Goal: Complete application form: Complete application form

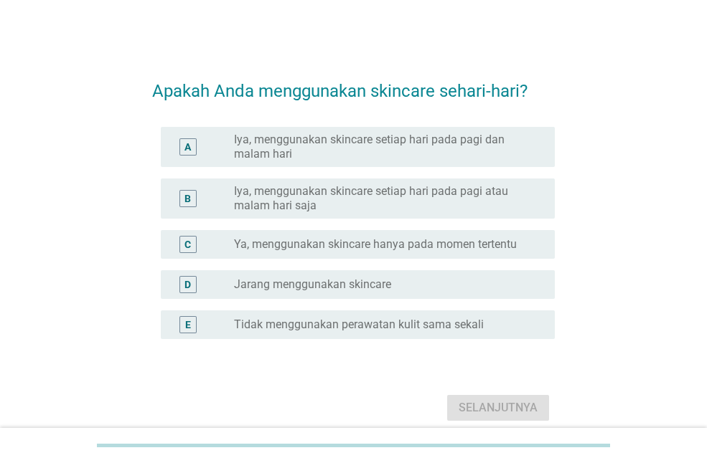
click at [392, 160] on font "Iya, menggunakan skincare setiap hari pada pagi dan malam hari" at bounding box center [383, 147] width 298 height 29
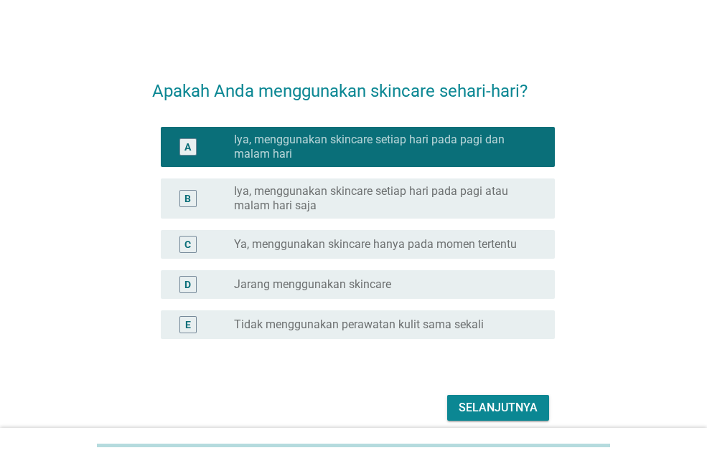
click at [519, 405] on font "Selanjutnya" at bounding box center [497, 408] width 79 height 14
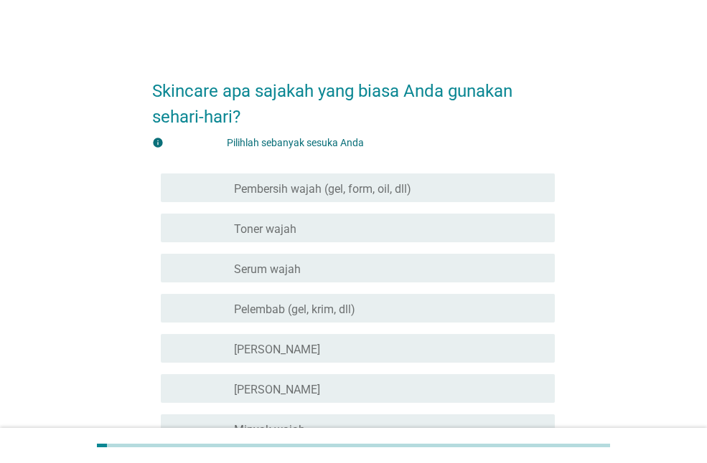
click at [359, 191] on font "Pembersih wajah (gel, form, oil, dll)" at bounding box center [322, 189] width 177 height 14
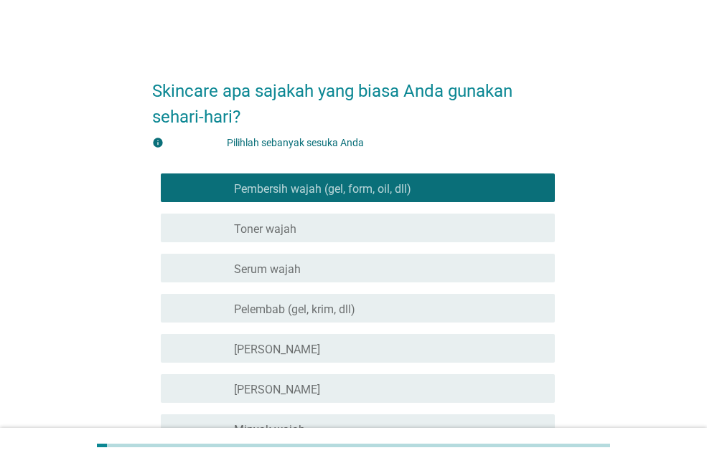
scroll to position [72, 0]
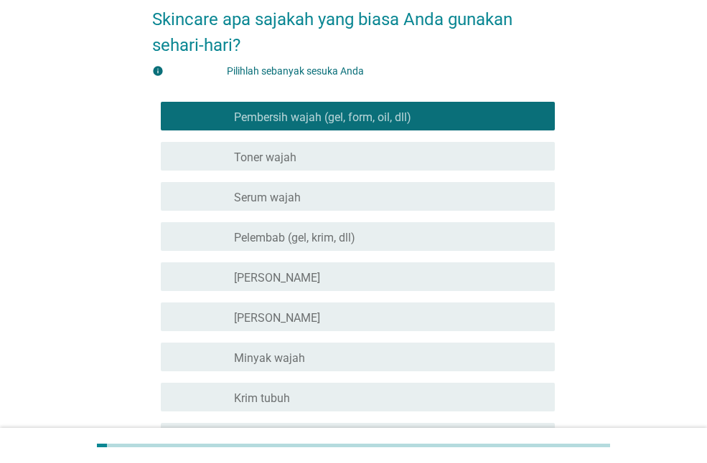
click at [309, 231] on font "Pelembab (gel, krim, dll)" at bounding box center [294, 238] width 121 height 14
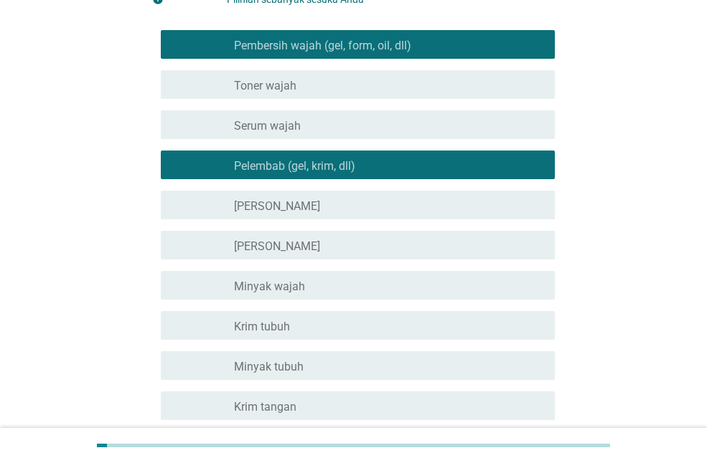
click at [291, 191] on div "memeriksa garis besar kotak centang kosong [PERSON_NAME]" at bounding box center [358, 205] width 394 height 29
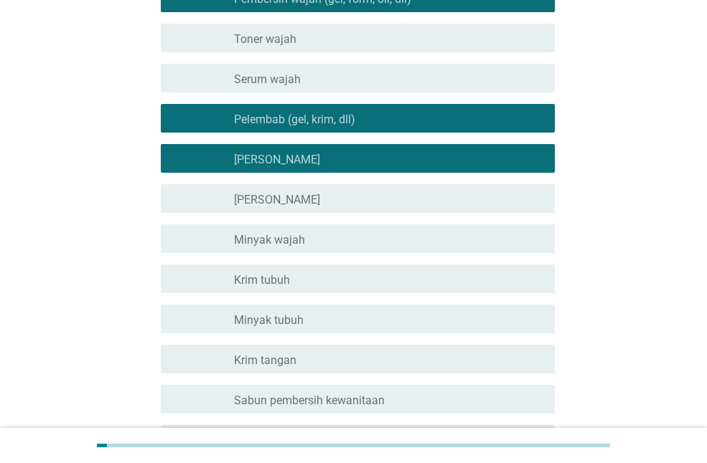
scroll to position [215, 0]
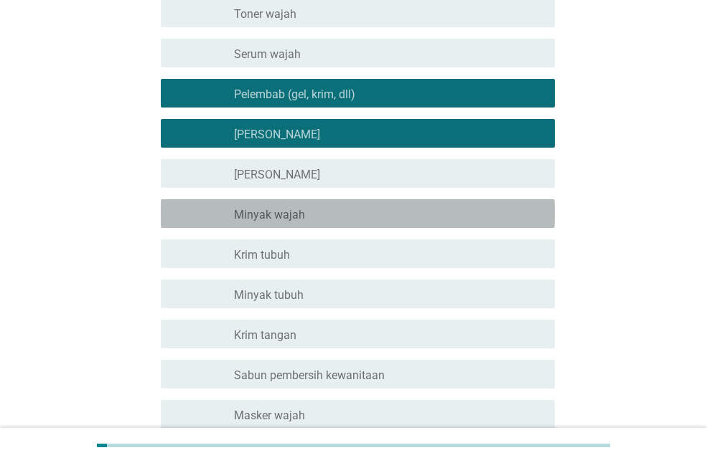
click at [305, 212] on div "garis besar kotak centang kosong Minyak wajah" at bounding box center [388, 213] width 309 height 17
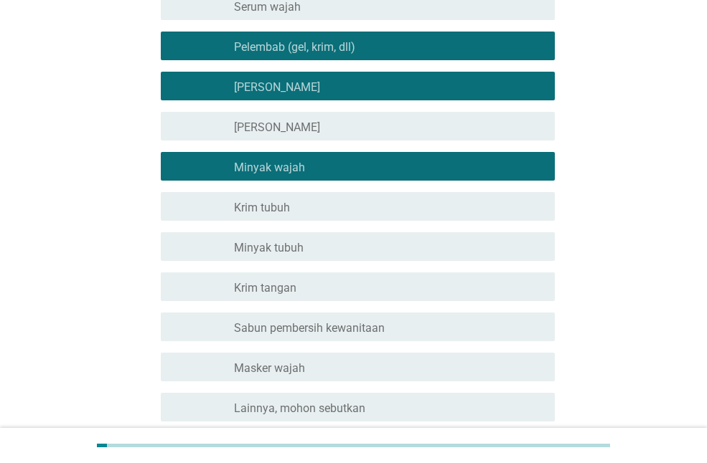
scroll to position [287, 0]
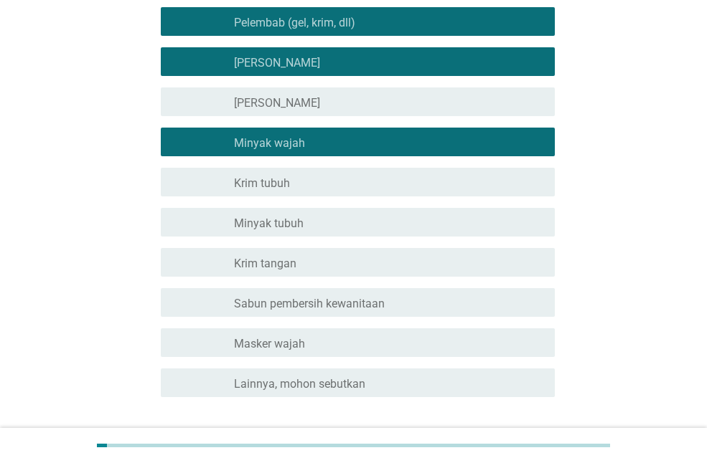
click at [299, 185] on div "garis besar kotak centang kosong [GEOGRAPHIC_DATA] tubuh" at bounding box center [388, 182] width 309 height 17
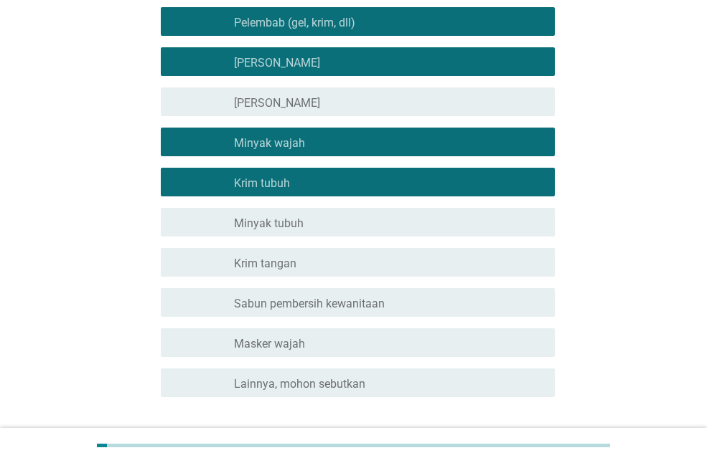
click at [313, 225] on div "garis besar kotak centang kosong Minyak tubuh" at bounding box center [388, 222] width 309 height 17
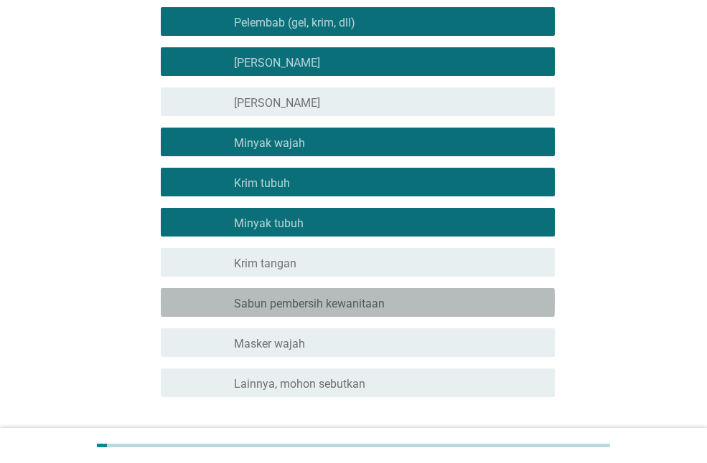
click at [346, 296] on div "garis besar kotak centang kosong Sabun pembersih kewanitaan" at bounding box center [388, 302] width 309 height 17
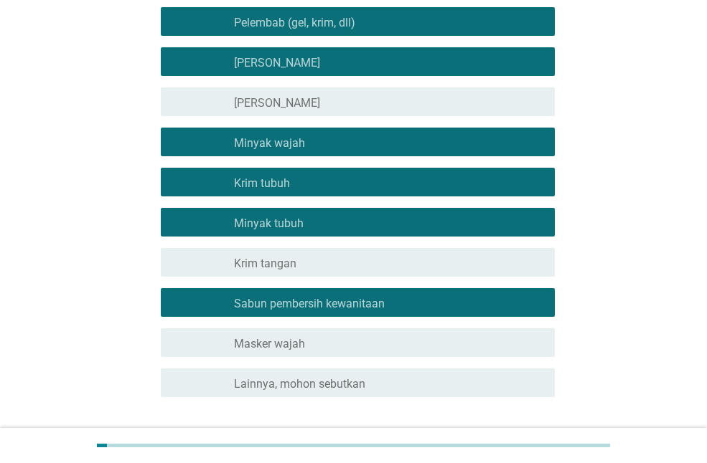
click at [329, 297] on font "Sabun pembersih kewanitaan" at bounding box center [309, 304] width 151 height 14
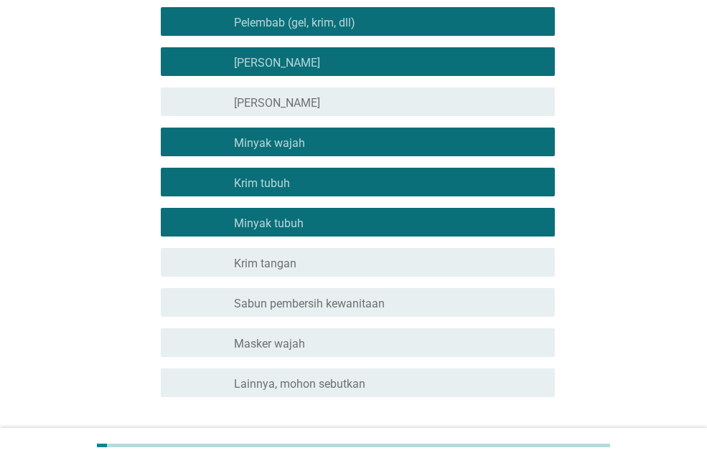
click at [308, 339] on div "garis besar kotak centang kosong Masker wajah" at bounding box center [388, 342] width 309 height 17
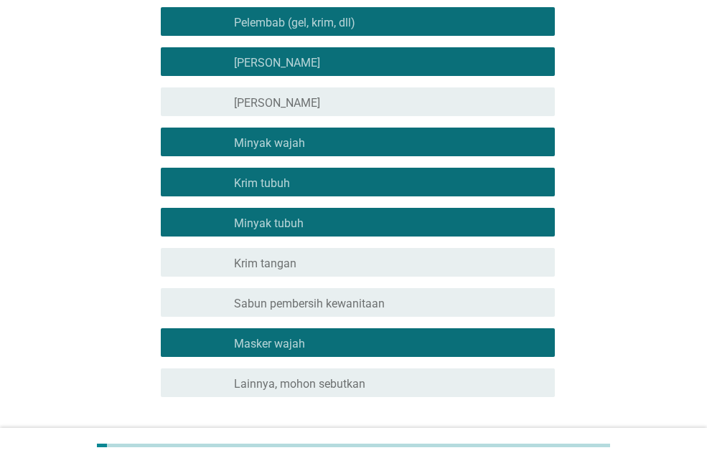
scroll to position [388, 0]
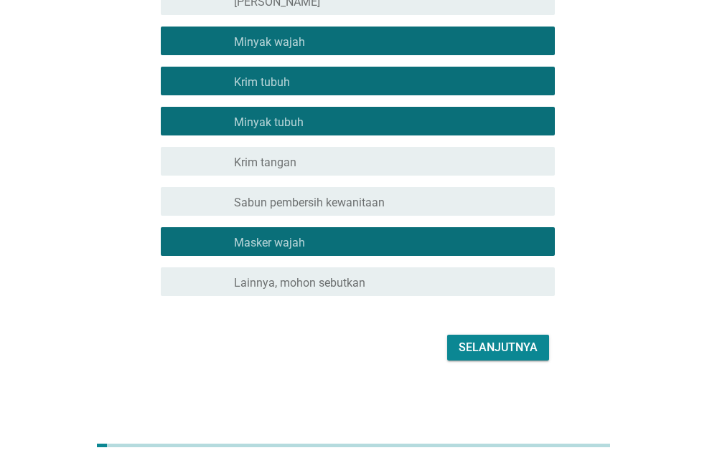
click at [538, 344] on button "Selanjutnya" at bounding box center [498, 348] width 102 height 26
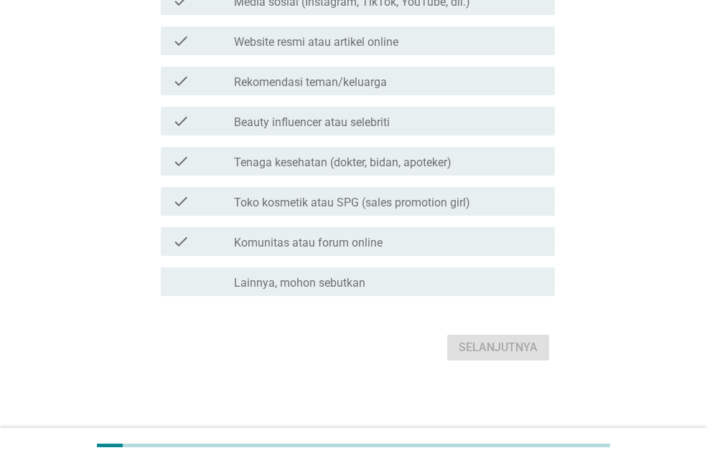
scroll to position [0, 0]
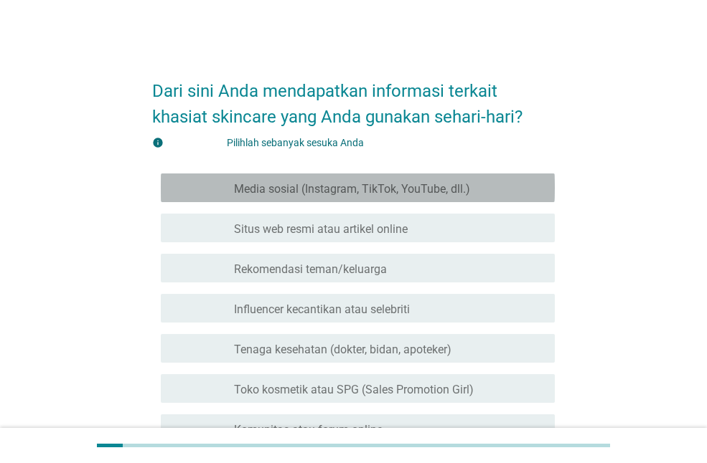
click at [330, 194] on font "Media sosial (Instagram, TikTok, YouTube, dll.)" at bounding box center [352, 189] width 236 height 14
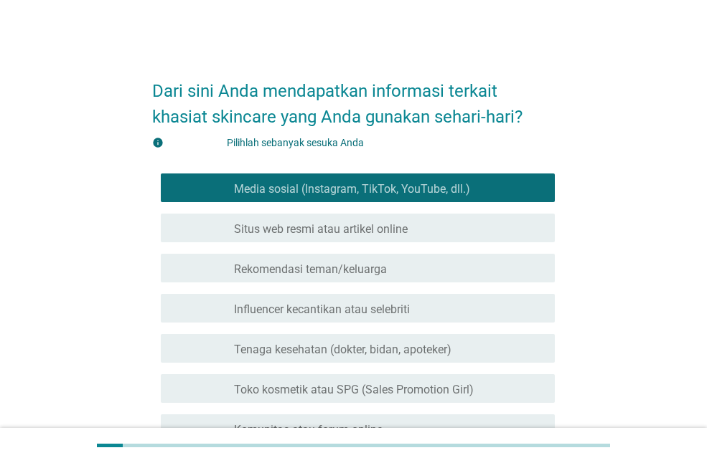
click at [349, 179] on div "garis besar kotak centang kosong Media sosial (Instagram, TikTok, YouTube, dll.)" at bounding box center [388, 187] width 309 height 17
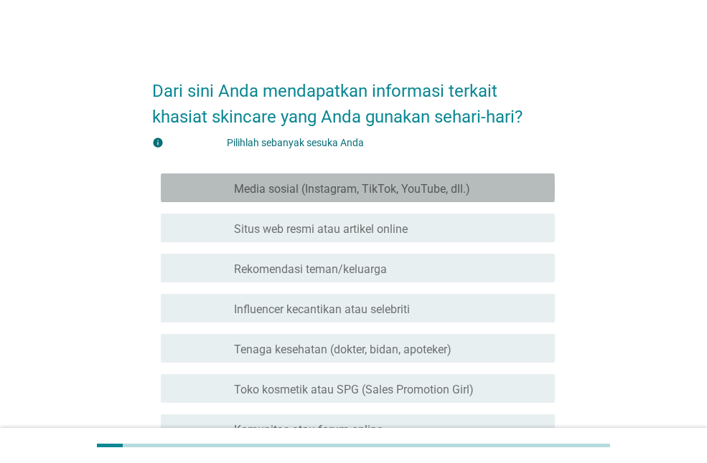
click at [349, 182] on font "Media sosial (Instagram, TikTok, YouTube, dll.)" at bounding box center [352, 189] width 236 height 14
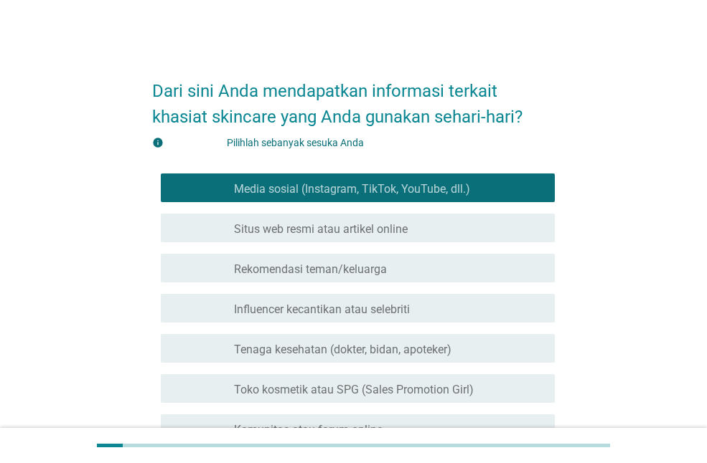
click at [365, 275] on font "Rekomendasi teman/keluarga" at bounding box center [310, 270] width 153 height 14
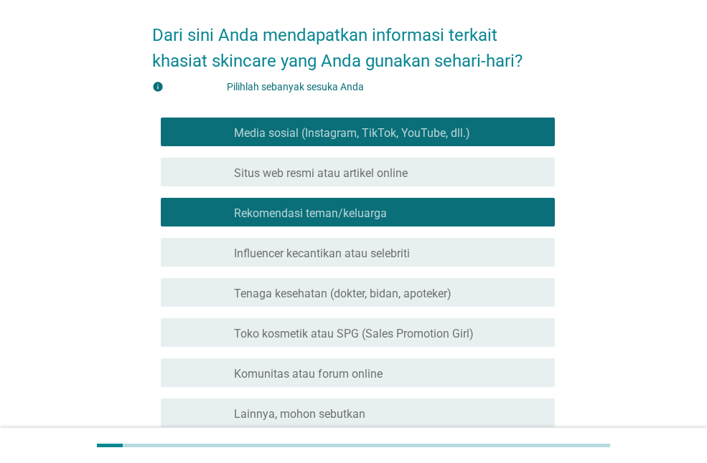
scroll to position [72, 0]
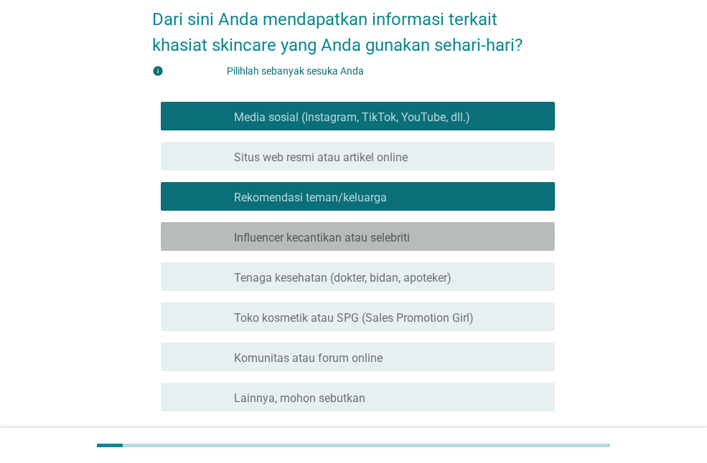
click at [395, 246] on div "memeriksa garis besar kotak centang kosong Influencer kecantikan atau selebriti" at bounding box center [358, 236] width 394 height 29
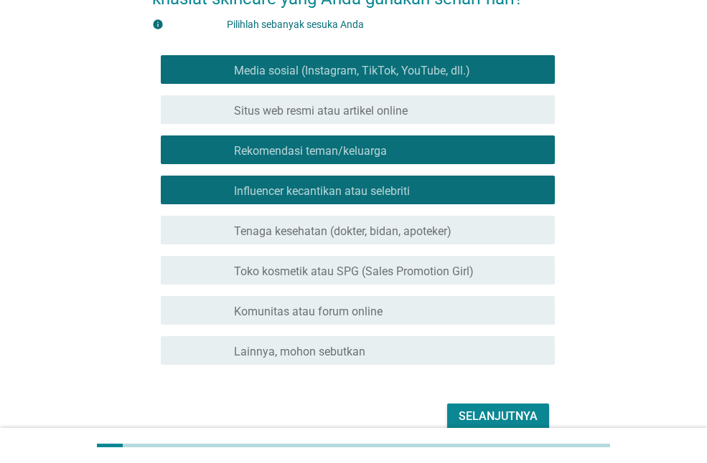
scroll to position [143, 0]
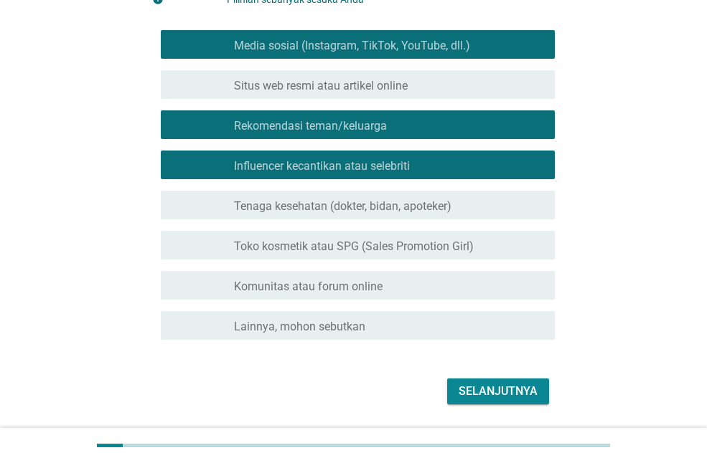
click at [440, 295] on div "memeriksa garis besar kotak centang kosong Komunitas atau forum online" at bounding box center [358, 285] width 394 height 29
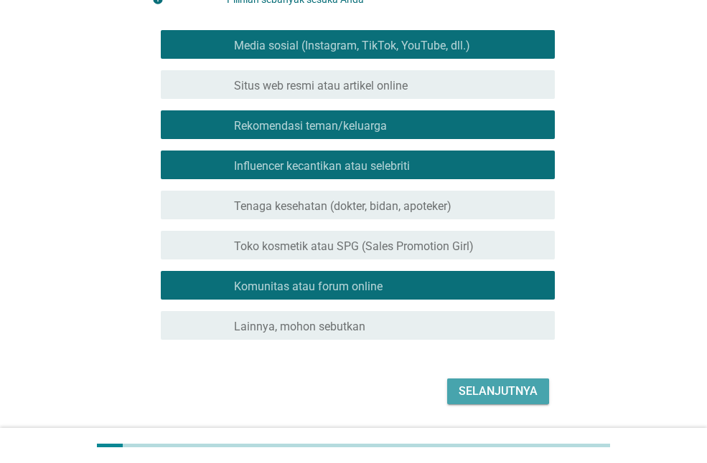
click at [503, 400] on font "Selanjutnya" at bounding box center [497, 391] width 79 height 17
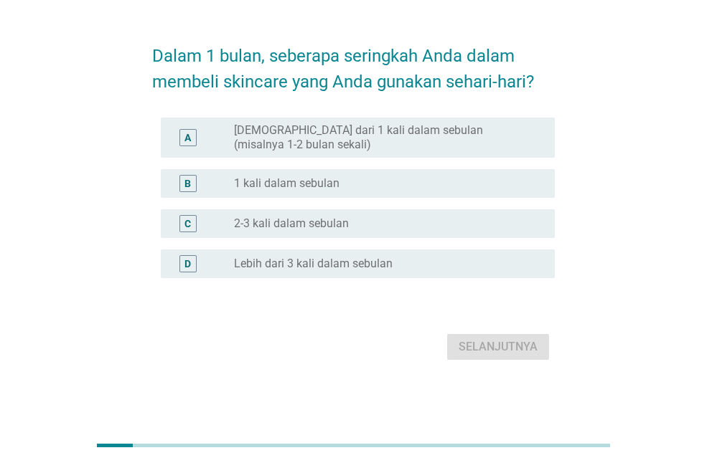
scroll to position [0, 0]
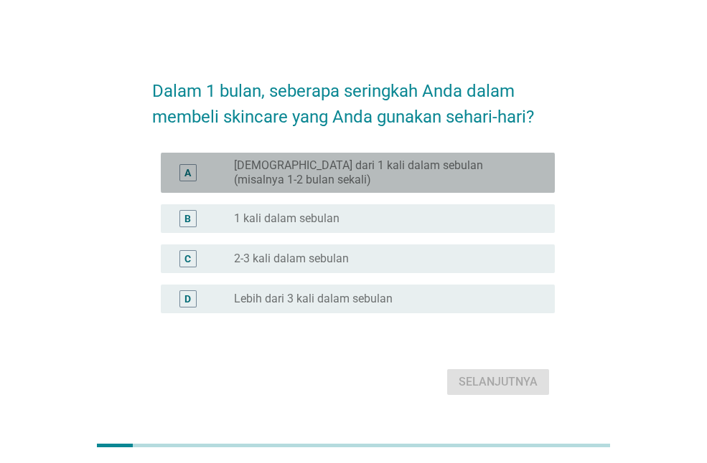
click at [363, 169] on font "[DEMOGRAPHIC_DATA] dari 1 kali dalam sebulan (misalnya 1-2 bulan sekali)" at bounding box center [358, 173] width 249 height 28
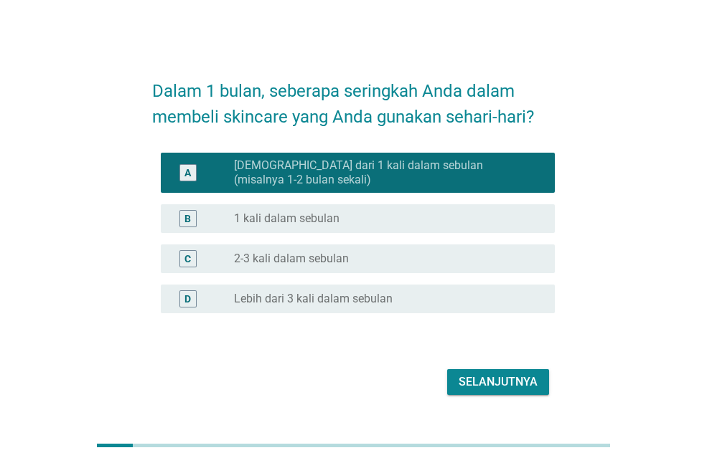
click at [387, 221] on div "tombol radio tidak dicentang 1 kali dalam sebulan" at bounding box center [383, 219] width 298 height 14
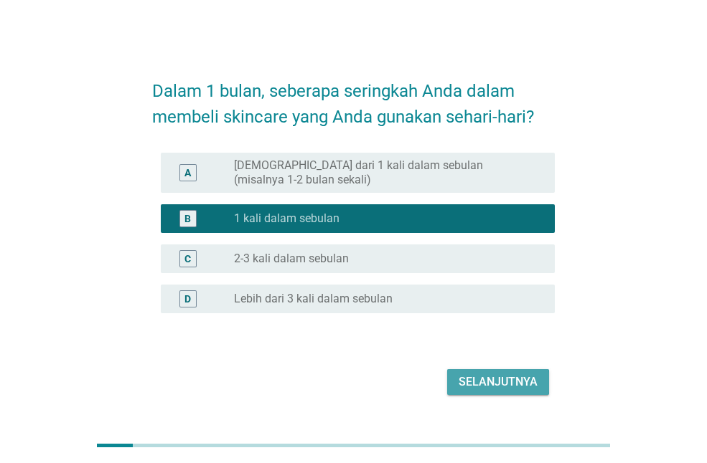
click at [519, 372] on button "Selanjutnya" at bounding box center [498, 382] width 102 height 26
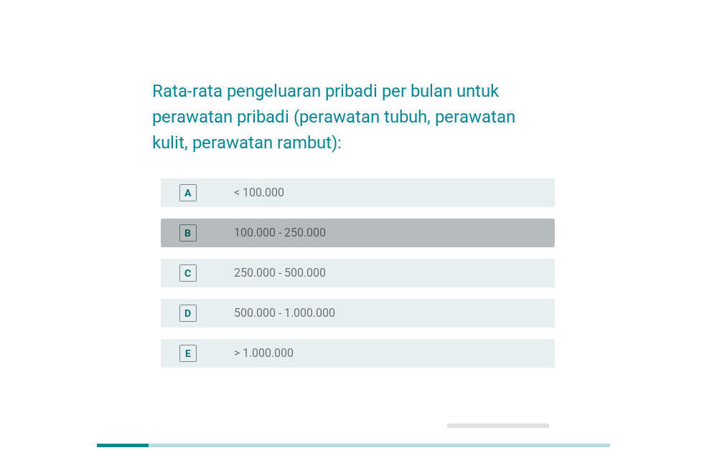
click at [326, 232] on font "100.000 - 250.000" at bounding box center [280, 233] width 92 height 14
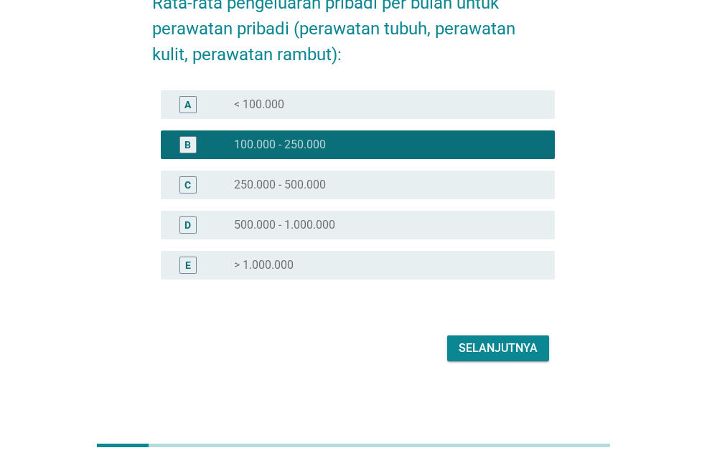
scroll to position [89, 0]
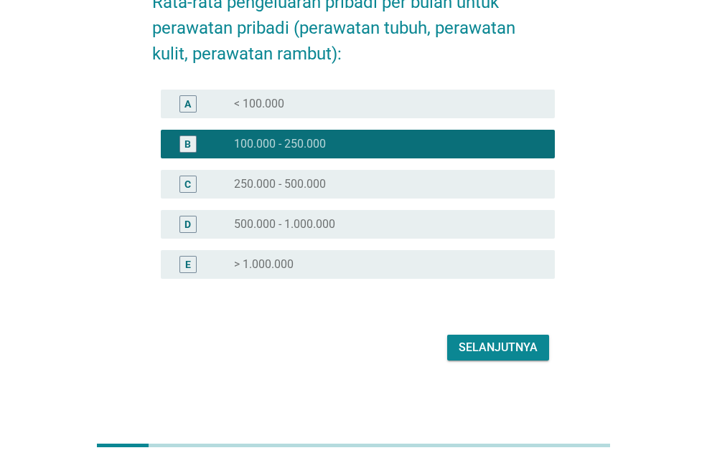
click at [296, 179] on font "250.000 - 500.000" at bounding box center [280, 184] width 92 height 14
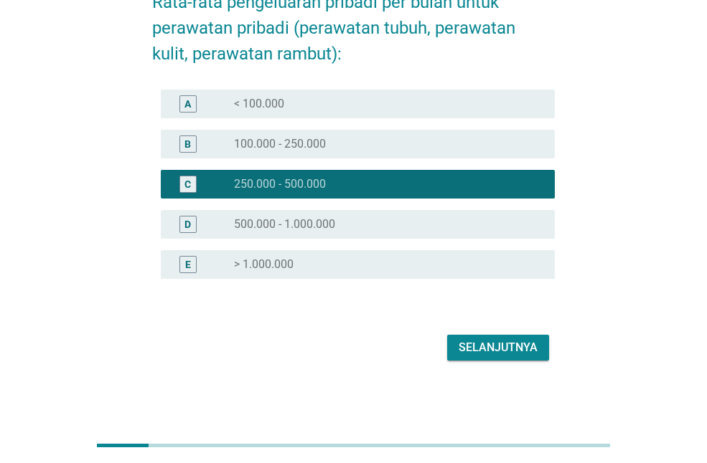
click at [475, 364] on div "Selanjutnya" at bounding box center [353, 348] width 402 height 34
click at [477, 350] on font "Selanjutnya" at bounding box center [497, 348] width 79 height 14
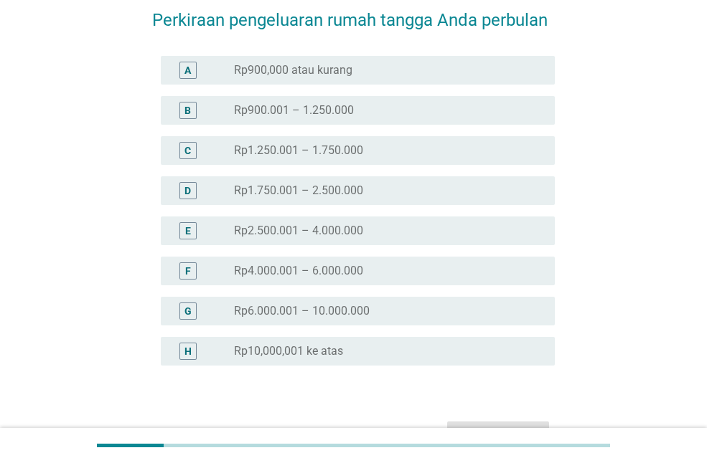
scroll to position [72, 0]
click at [341, 232] on font "Rp2.500.001 – 4.000.000" at bounding box center [298, 230] width 129 height 14
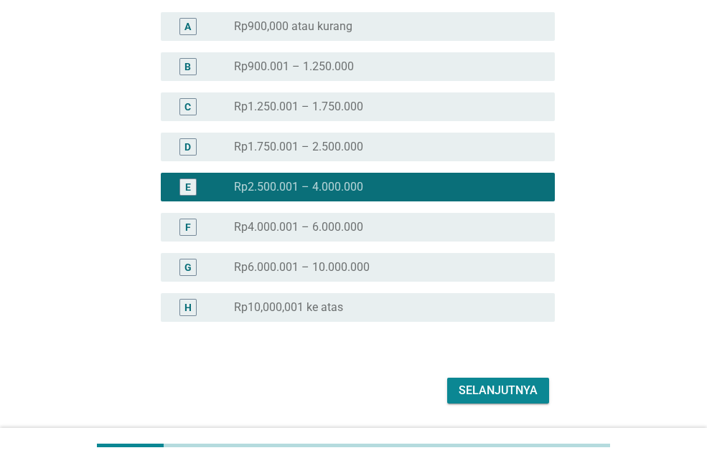
scroll to position [158, 0]
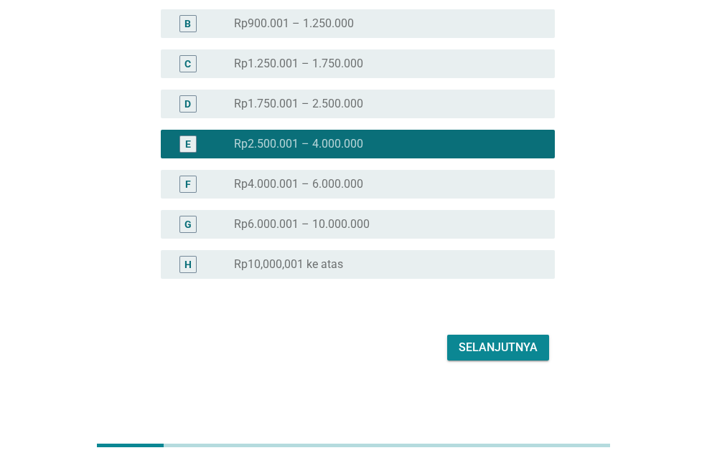
click at [395, 186] on div "tombol radio tidak dicentang Rp4.000.001 – 6.000.000" at bounding box center [383, 184] width 298 height 14
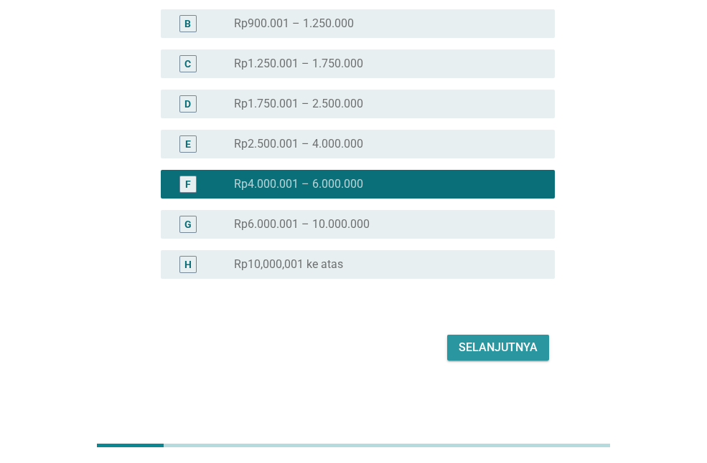
click at [469, 336] on button "Selanjutnya" at bounding box center [498, 348] width 102 height 26
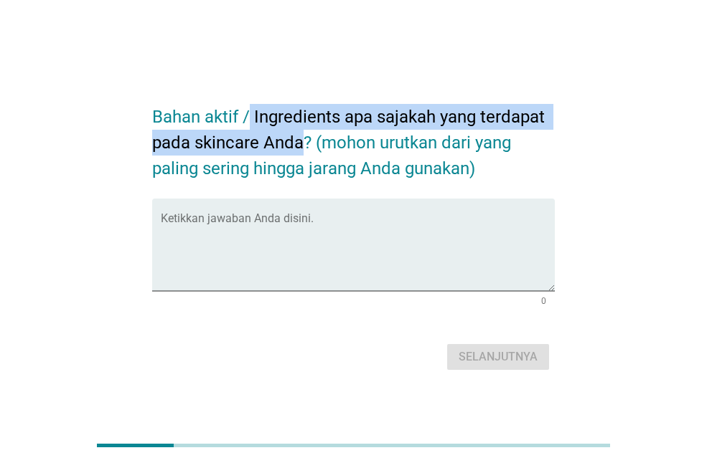
drag, startPoint x: 251, startPoint y: 115, endPoint x: 301, endPoint y: 150, distance: 61.3
click at [301, 150] on font "Bahan aktif / Ingredients apa sajakah yang terdapat pada skincare Anda? (mohon …" at bounding box center [350, 143] width 397 height 72
copy font "Ingredients apa sajakah yang terdapat pada skincare Anda"
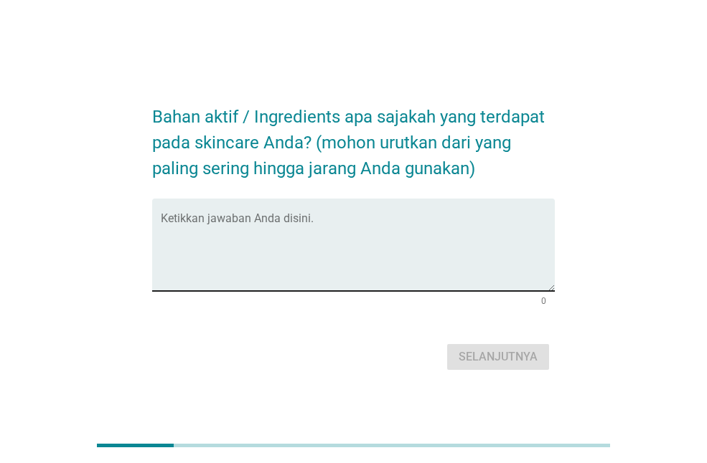
click at [197, 222] on textarea "Ketikkan jawaban Anda disini." at bounding box center [358, 253] width 394 height 75
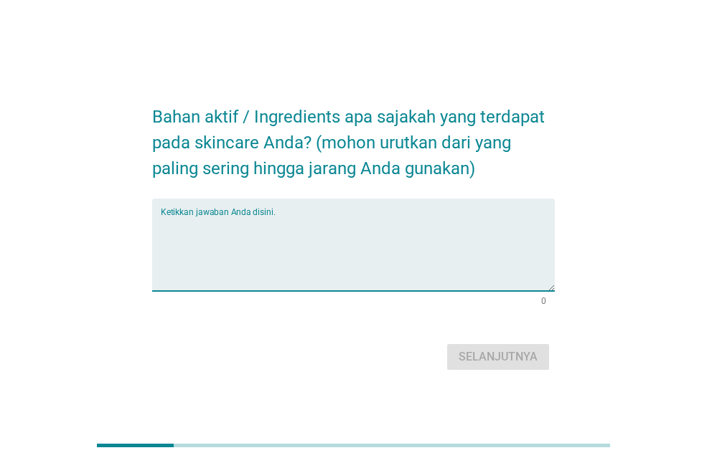
paste textarea "[MEDICAL_DATA], vitamin C, dan [MEDICAL_DATA], serta bahan-bahan pelembap seper…"
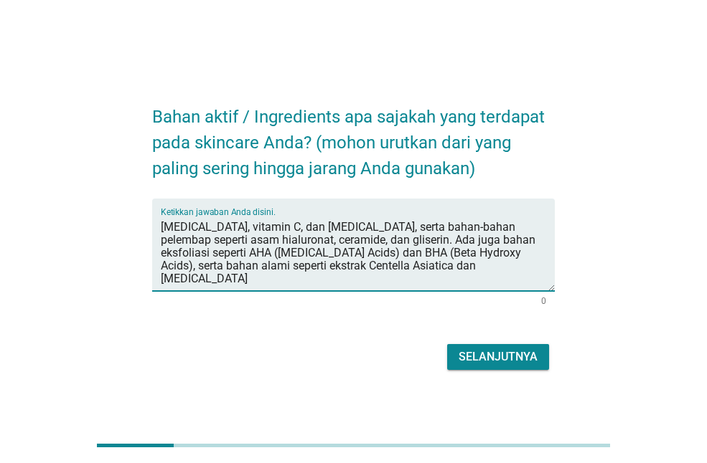
type textarea "[MEDICAL_DATA], vitamin C, dan [MEDICAL_DATA], serta bahan-bahan pelembap seper…"
click at [479, 361] on font "Selanjutnya" at bounding box center [497, 357] width 79 height 14
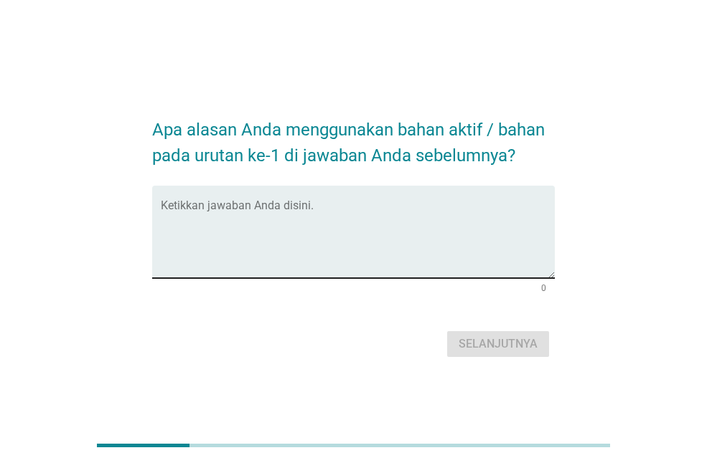
click at [212, 207] on textarea "Ketikkan jawaban Anda disini." at bounding box center [358, 240] width 394 height 75
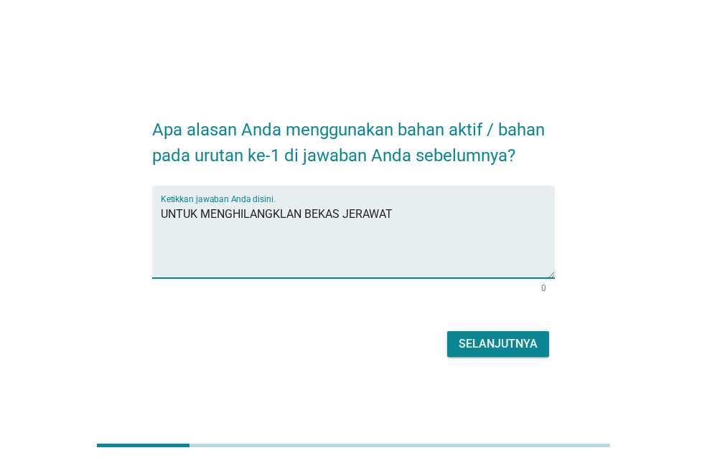
type textarea "UNTUK MENGHILANGKLAN BEKAS JERAWAT"
click at [488, 342] on font "Selanjutnya" at bounding box center [497, 344] width 79 height 14
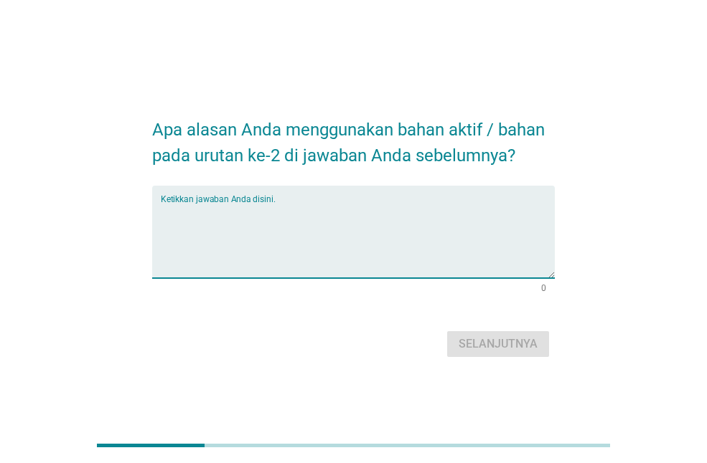
click at [196, 217] on textarea "Ketikkan jawaban Anda disini." at bounding box center [358, 240] width 394 height 75
paste textarea "mencerahkan, meratakan warna kulit, mengurangi hiperpigmentasi,"
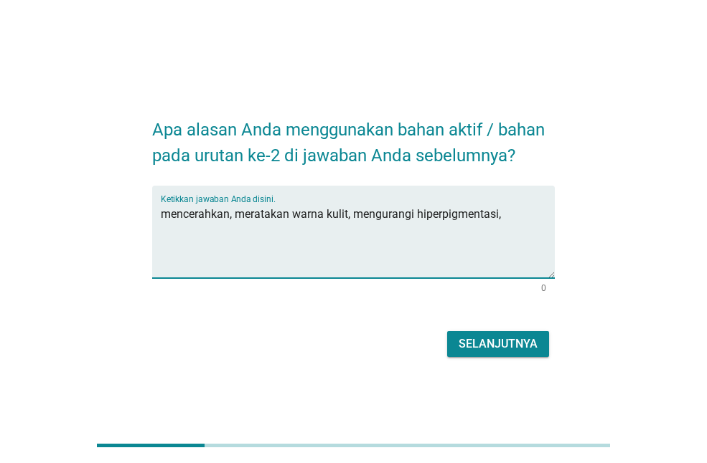
drag, startPoint x: 354, startPoint y: 221, endPoint x: 524, endPoint y: 221, distance: 170.0
click at [524, 221] on textarea "mencerahkan, meratakan warna kulit, mengurangi hiperpigmentasi," at bounding box center [358, 240] width 394 height 75
type textarea "mencerahkan, meratakan warna kulit,"
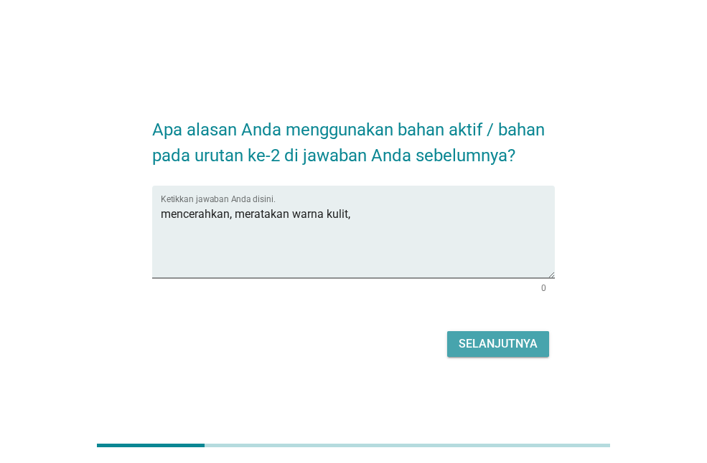
click at [509, 349] on font "Selanjutnya" at bounding box center [497, 344] width 79 height 14
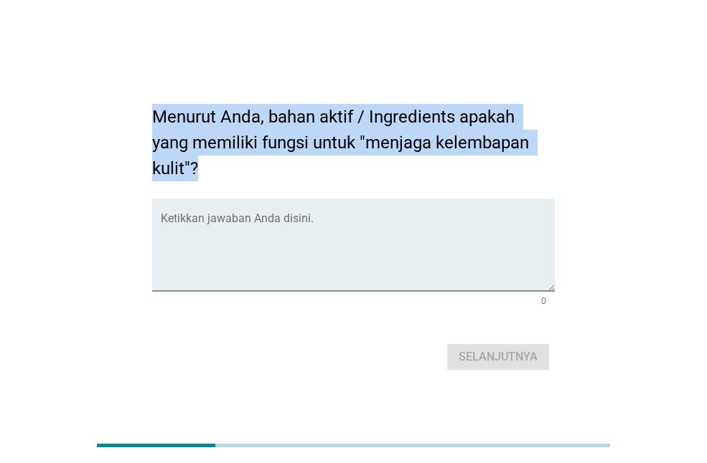
drag, startPoint x: 138, startPoint y: 105, endPoint x: 222, endPoint y: 163, distance: 101.7
click at [222, 163] on div "Menurut Anda, bahan aktif / Ingredients apakah yang memiliki fungsi untuk "menj…" at bounding box center [353, 232] width 638 height 308
copy font "Menurut Anda, bahan aktif / Ingredients apakah yang memiliki fungsi untuk "menj…"
click at [180, 209] on div "Ketikkan jawaban Anda disini." at bounding box center [358, 245] width 394 height 93
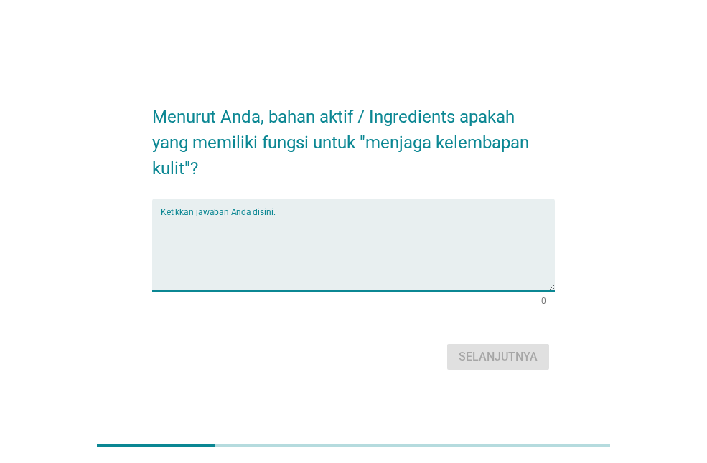
paste textarea "[MEDICAL_DATA], Gliserin, dan Ceramide."
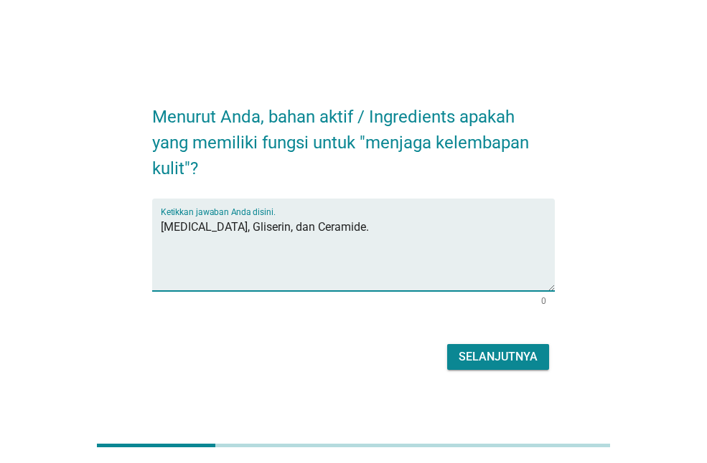
type textarea "[MEDICAL_DATA], Gliserin, dan Ceramide."
click at [505, 355] on font "Selanjutnya" at bounding box center [497, 357] width 79 height 14
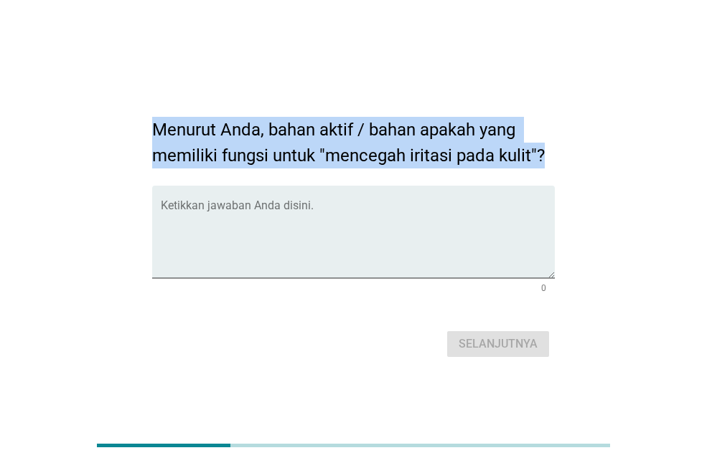
drag, startPoint x: 153, startPoint y: 130, endPoint x: 545, endPoint y: 148, distance: 392.8
click at [545, 148] on h2 "Menurut Anda, bahan aktif / bahan apakah yang memiliki fungsi untuk "mencegah i…" at bounding box center [353, 136] width 402 height 66
copy font "Menurut Anda, bahan aktif / bahan apakah yang memiliki fungsi untuk "mencegah i…"
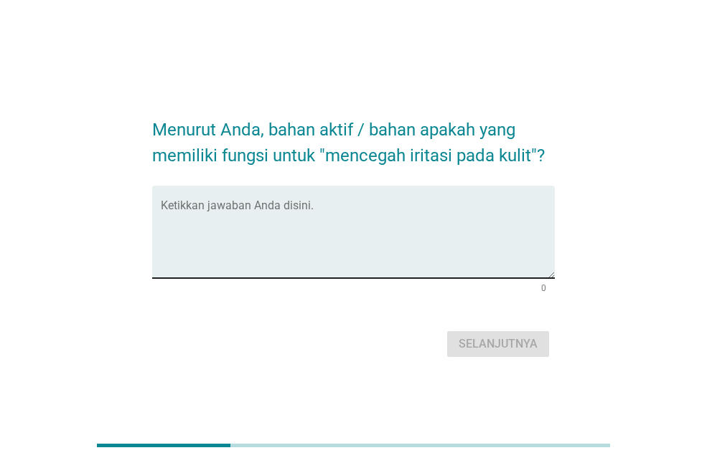
click at [188, 212] on textarea "Ketikkan jawaban Anda disini." at bounding box center [358, 240] width 394 height 75
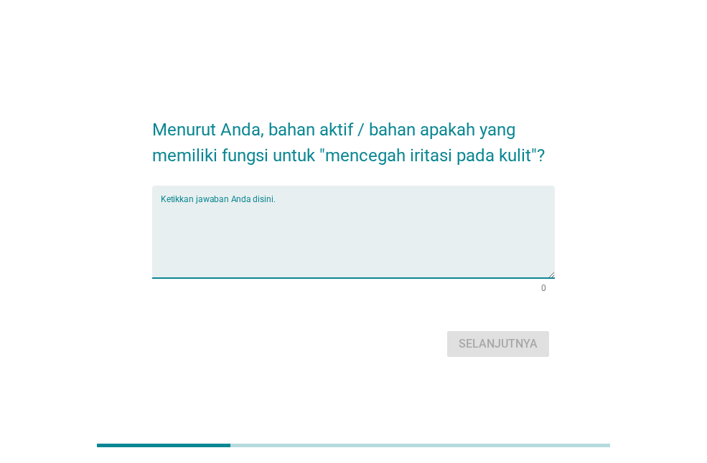
paste textarea "[MEDICAL_DATA], ceramide, dan [MEDICAL_DATA]"
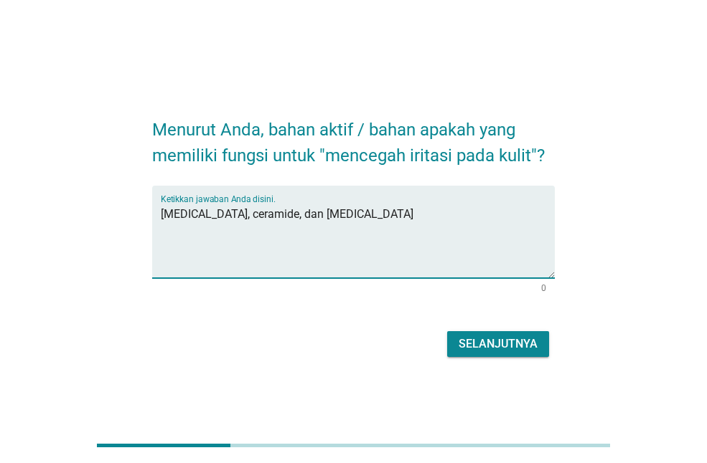
type textarea "[MEDICAL_DATA], ceramide, dan [MEDICAL_DATA]"
click at [506, 349] on font "Selanjutnya" at bounding box center [497, 344] width 79 height 14
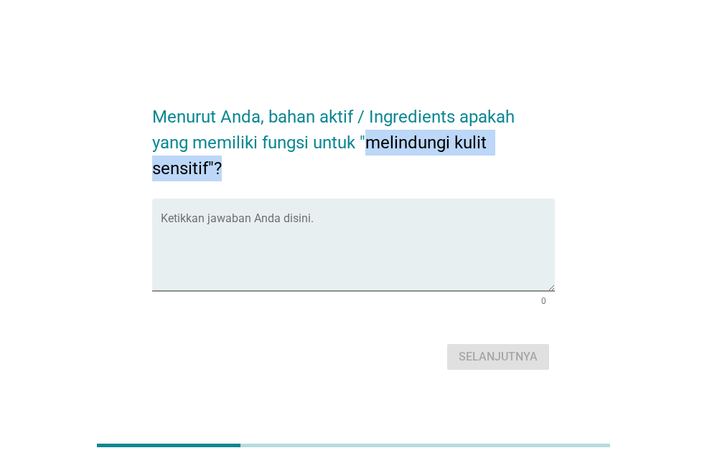
drag, startPoint x: 365, startPoint y: 140, endPoint x: 528, endPoint y: 163, distance: 164.5
click at [528, 163] on h2 "Menurut Anda, bahan aktif / Ingredients apakah yang memiliki fungsi untuk "meli…" at bounding box center [353, 136] width 402 height 92
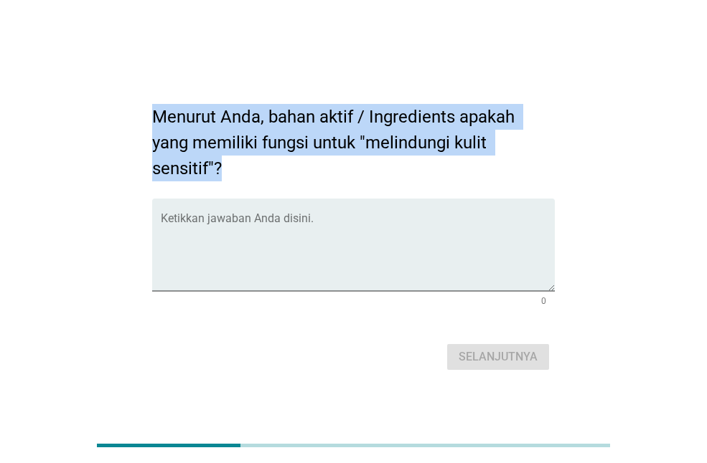
drag, startPoint x: 156, startPoint y: 110, endPoint x: 237, endPoint y: 168, distance: 99.7
click at [237, 168] on div "Menurut Anda, bahan aktif / Ingredients apakah yang memiliki fungsi untuk "meli…" at bounding box center [353, 232] width 425 height 308
copy font "Menurut Anda, bahan aktif / Ingredients apakah yang memiliki fungsi untuk "meli…"
click at [240, 207] on div "Ketikkan jawaban Anda disini." at bounding box center [358, 245] width 394 height 93
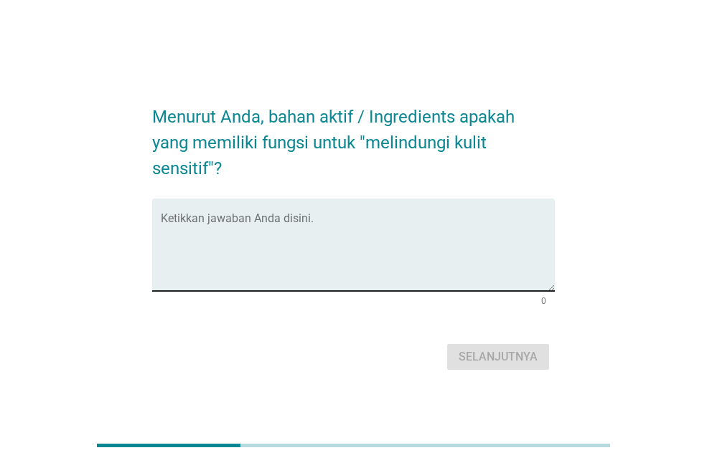
paste textarea "[MEDICAL_DATA] dan ceramide untuk memperkuat lapisan pelindung, pantenol ([MEDI…"
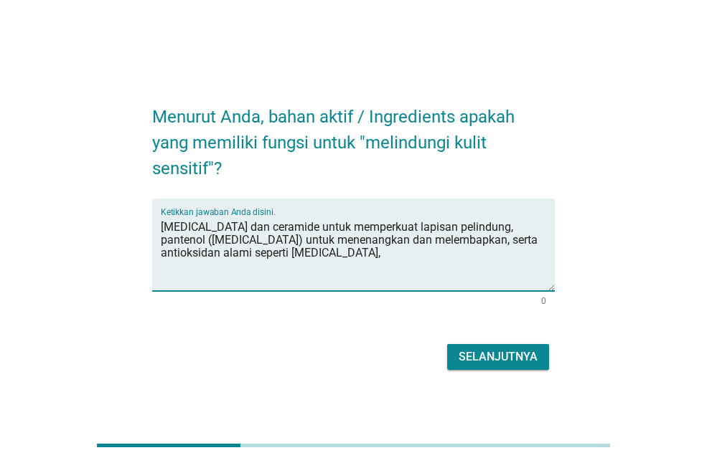
drag, startPoint x: 225, startPoint y: 237, endPoint x: 162, endPoint y: 240, distance: 62.5
click at [162, 240] on textarea "[MEDICAL_DATA] dan ceramide untuk memperkuat lapisan pelindung, pantenol ([MEDI…" at bounding box center [358, 253] width 394 height 75
type textarea "[MEDICAL_DATA] dan ceramide untuk memperkuat lapisan pelindung, pantenol untuk …"
click at [476, 354] on font "Selanjutnya" at bounding box center [497, 357] width 79 height 14
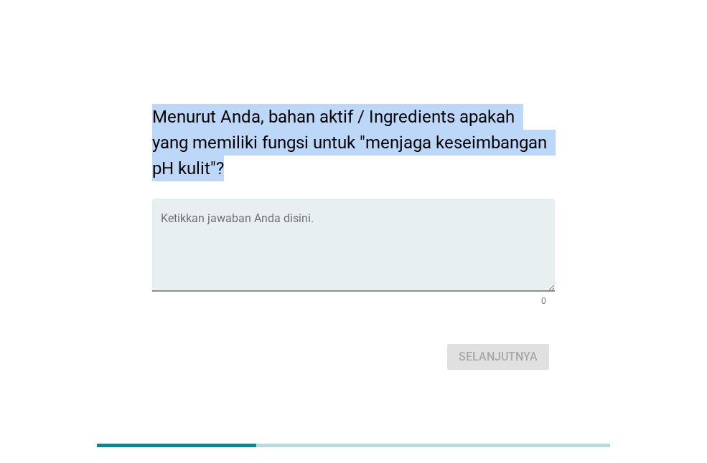
drag, startPoint x: 136, startPoint y: 108, endPoint x: 243, endPoint y: 174, distance: 125.6
click at [243, 174] on div "Menurut Anda, bahan aktif / Ingredients apakah yang memiliki fungsi untuk "menj…" at bounding box center [353, 232] width 638 height 308
copy font "Menurut Anda, bahan aktif / Ingredients apakah yang memiliki fungsi untuk "menj…"
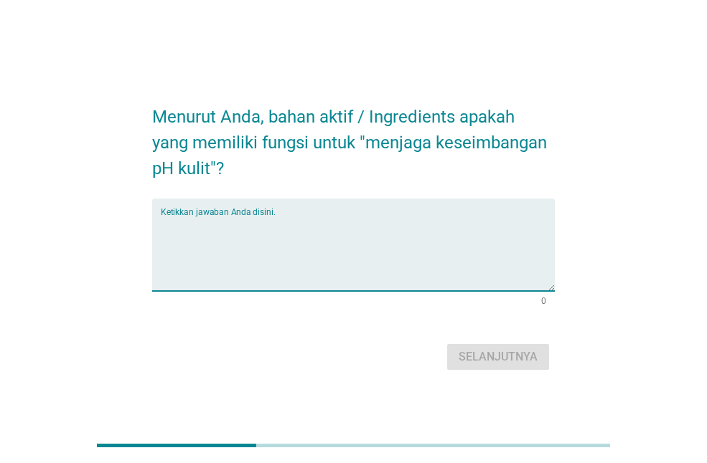
click at [242, 255] on textarea "Ketikkan jawaban Anda disini." at bounding box center [358, 253] width 394 height 75
paste textarea "Ceramide, [MEDICAL_DATA], [MEDICAL_DATA], dan D-[MEDICAL_DATA]"
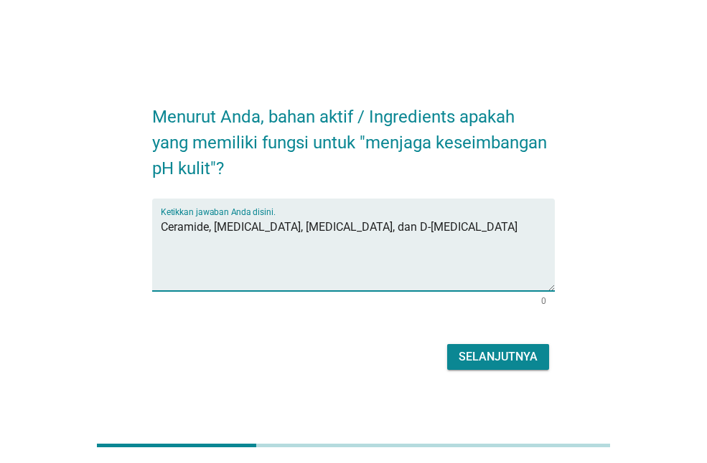
type textarea "Ceramide, [MEDICAL_DATA], [MEDICAL_DATA], dan D-[MEDICAL_DATA]"
click at [498, 364] on font "Selanjutnya" at bounding box center [497, 357] width 79 height 17
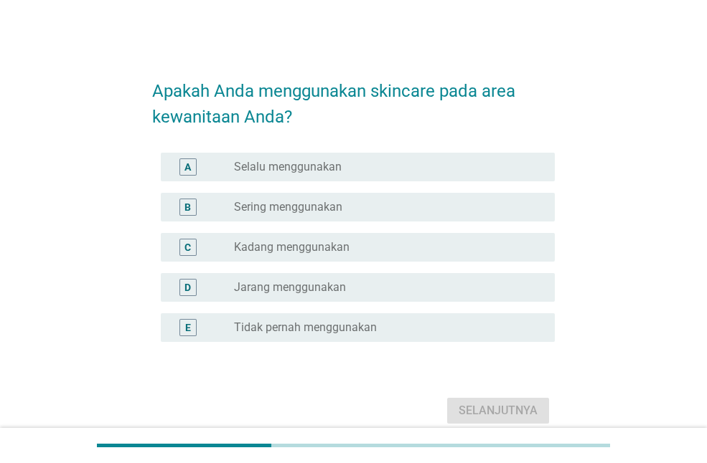
scroll to position [63, 0]
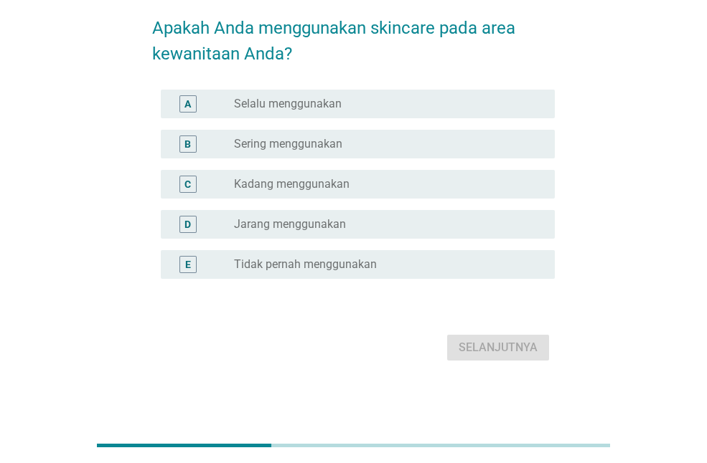
click at [339, 184] on font "Kadang menggunakan" at bounding box center [291, 184] width 115 height 14
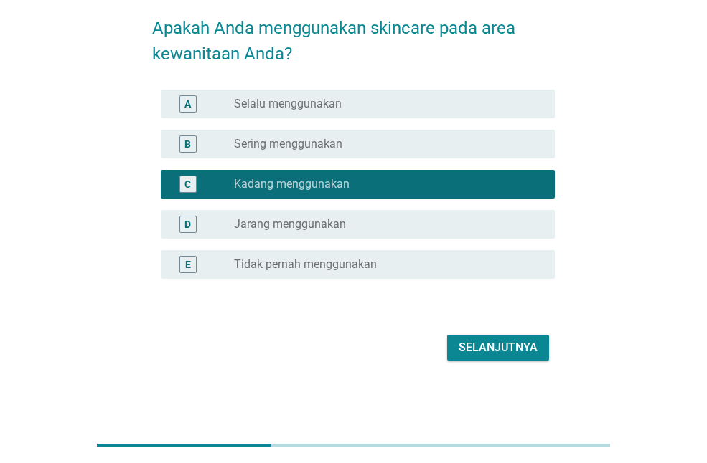
click at [478, 344] on font "Selanjutnya" at bounding box center [497, 348] width 79 height 14
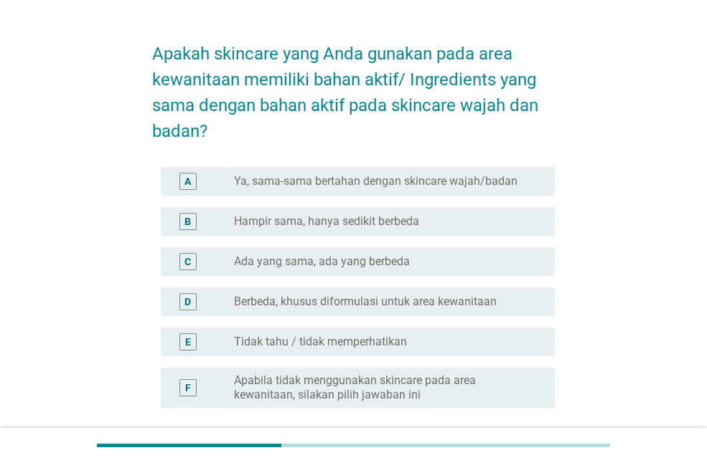
scroll to position [72, 0]
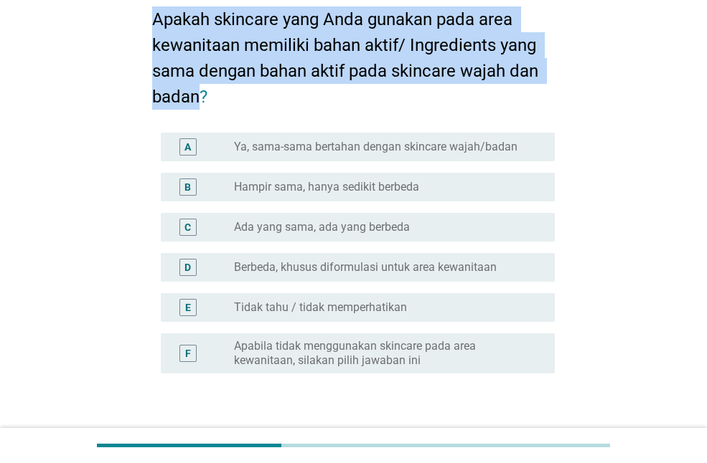
drag, startPoint x: 148, startPoint y: 5, endPoint x: 202, endPoint y: 94, distance: 104.3
click at [202, 94] on div "Apakah skincare yang Anda gunakan pada area kewanitaan memiliki bahan aktif/ In…" at bounding box center [353, 226] width 425 height 491
copy font "Apakah skincare yang Anda gunakan pada area kewanitaan memiliki bahan aktif/ In…"
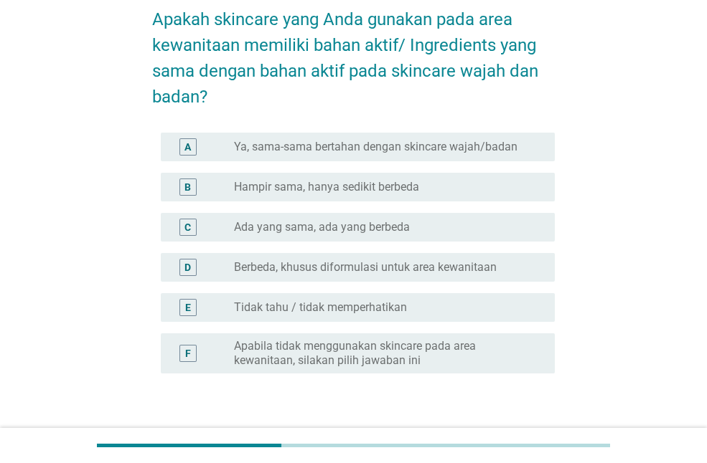
click at [428, 275] on div "tombol radio tidak dicentang Berbeda, khusus diformulasi untuk area kewanitaan" at bounding box center [388, 267] width 309 height 17
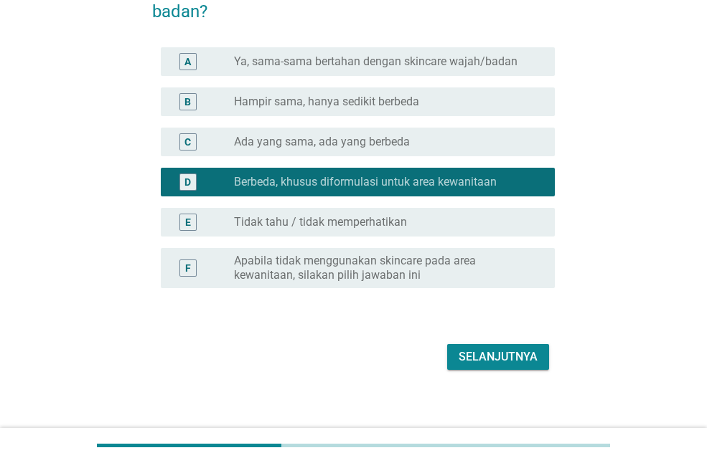
scroll to position [166, 0]
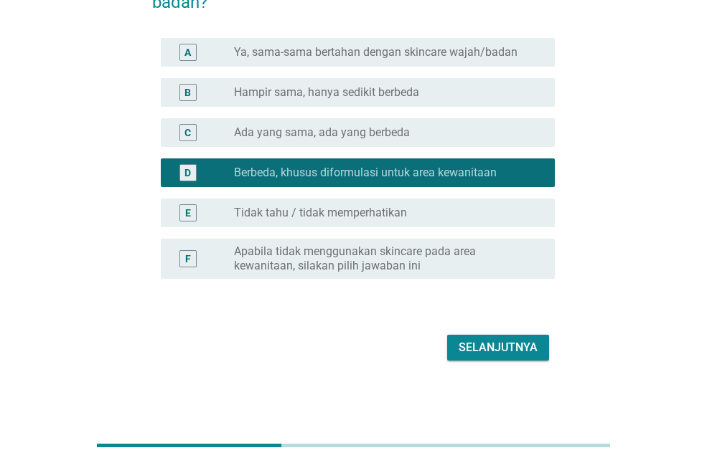
click at [485, 336] on button "Selanjutnya" at bounding box center [498, 348] width 102 height 26
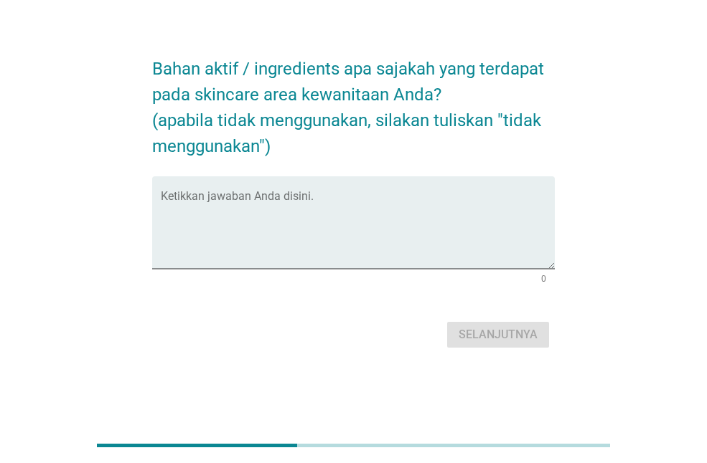
scroll to position [0, 0]
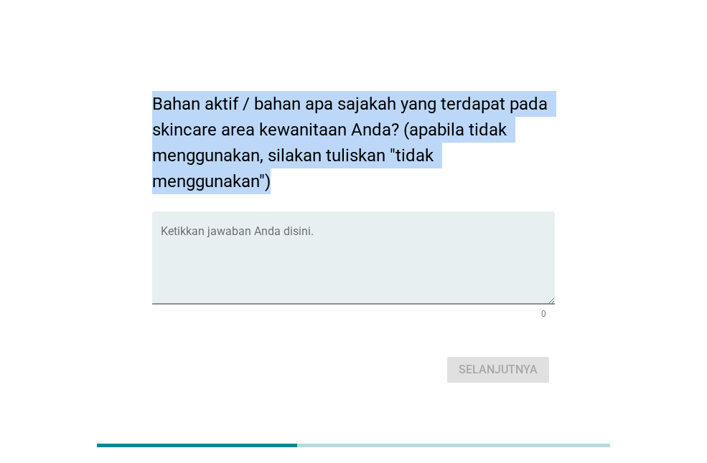
drag, startPoint x: 135, startPoint y: 98, endPoint x: 335, endPoint y: 194, distance: 221.7
click at [335, 194] on div "Bahan aktif / bahan apa sajakah yang terdapat pada skincare area kewanitaan And…" at bounding box center [353, 232] width 638 height 334
copy font "Bahan aktif / bahan apa sajakah yang terdapat pada skincare area kewanitaan And…"
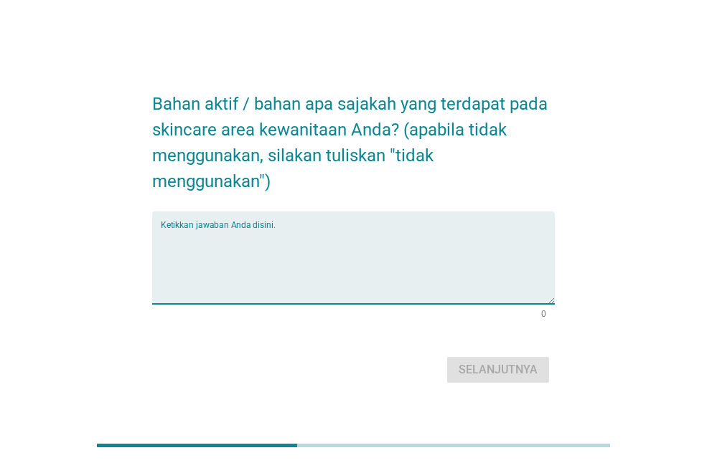
click at [335, 230] on textarea "Ketikkan jawaban Anda disini." at bounding box center [358, 266] width 394 height 75
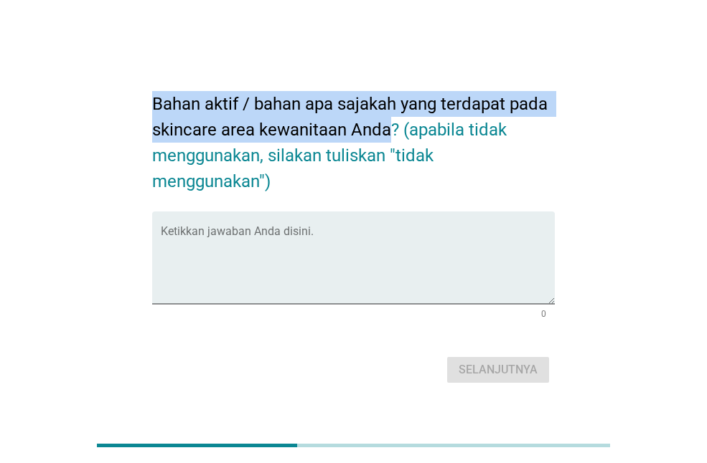
drag, startPoint x: 156, startPoint y: 98, endPoint x: 391, endPoint y: 133, distance: 238.0
click at [391, 133] on font "Bahan aktif / bahan apa sajakah yang terdapat pada skincare area kewanitaan And…" at bounding box center [352, 143] width 400 height 98
copy font "Bahan aktif / bahan apa sajakah yang terdapat pada skincare area kewanitaan Anda"
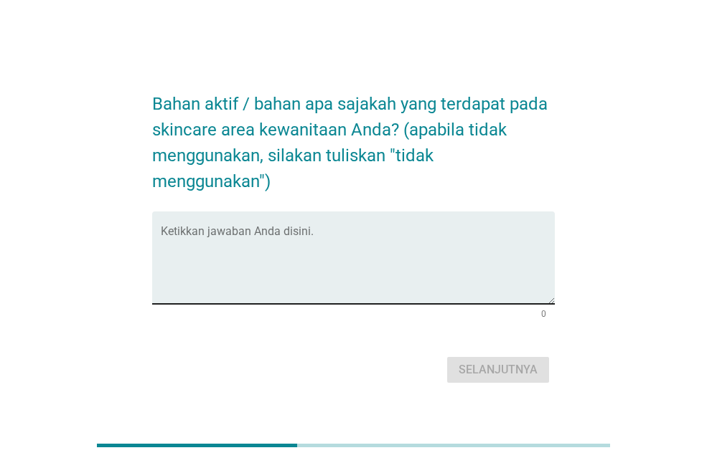
click at [260, 230] on textarea "Ketikkan jawaban Anda disini." at bounding box center [358, 266] width 394 height 75
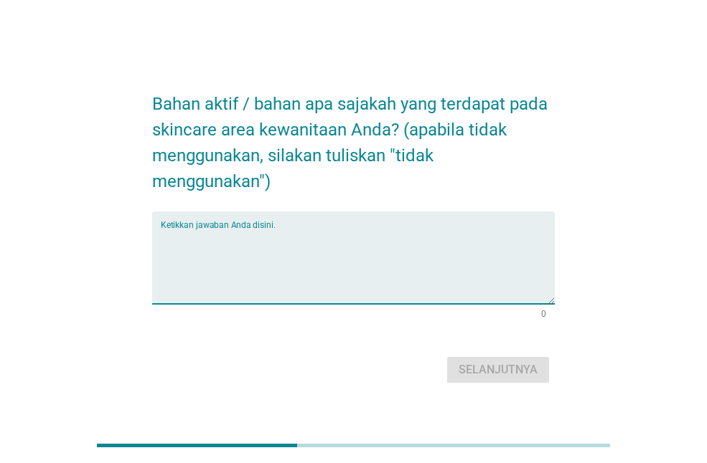
paste textarea "[MEDICAL_DATA]"
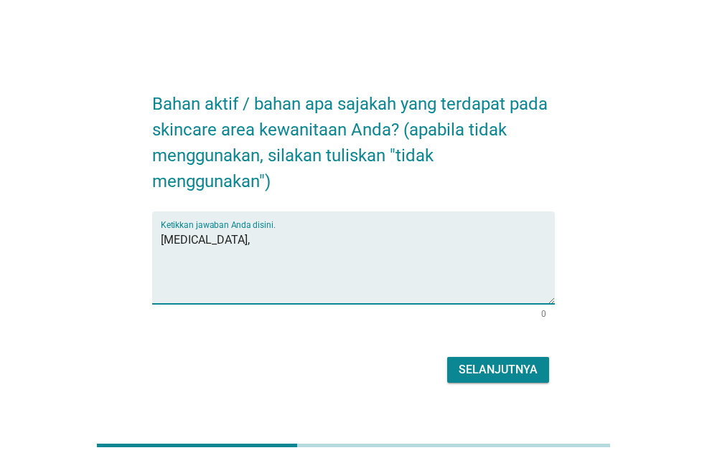
paste textarea "[MEDICAL_DATA]:"
type textarea "[MEDICAL_DATA], [MEDICAL_DATA]"
click at [494, 367] on font "Selanjutnya" at bounding box center [497, 370] width 79 height 14
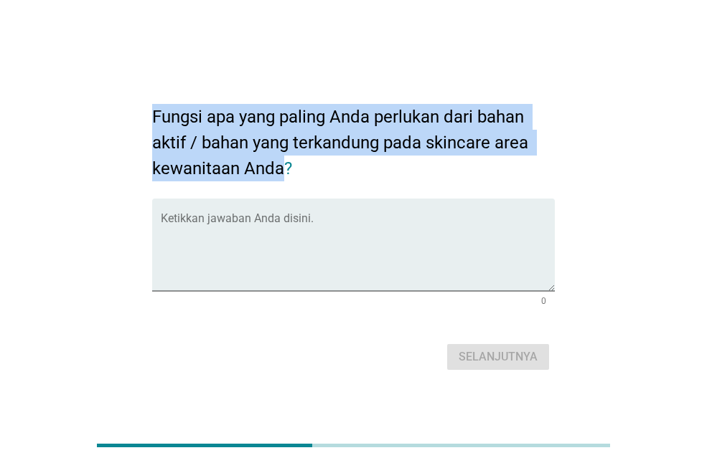
drag, startPoint x: 151, startPoint y: 115, endPoint x: 280, endPoint y: 169, distance: 139.6
click at [280, 169] on div "Fungsi apa yang paling Anda perlukan dari bahan aktif / bahan yang terkandung p…" at bounding box center [353, 232] width 425 height 308
copy font "Fungsi apa yang paling Anda perlukan dari bahan aktif / bahan yang terkandung p…"
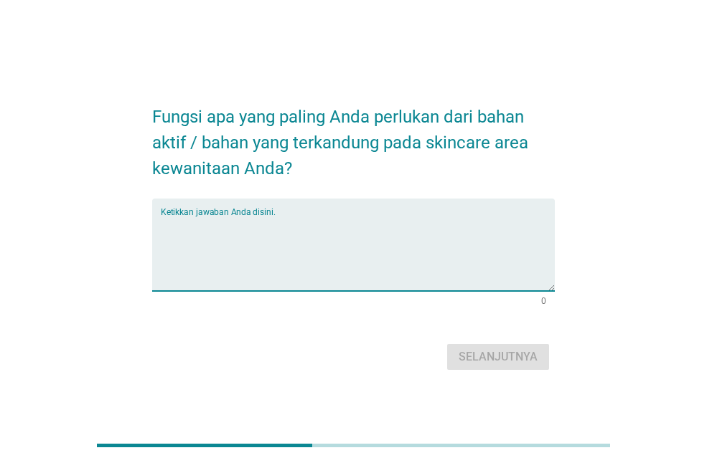
click at [236, 242] on textarea "Ketikkan jawaban Anda disini." at bounding box center [358, 253] width 394 height 75
paste textarea "menjaga pH alami, membersihkan, dan mencegah infeksi. Bahan-bahan seperti asam …"
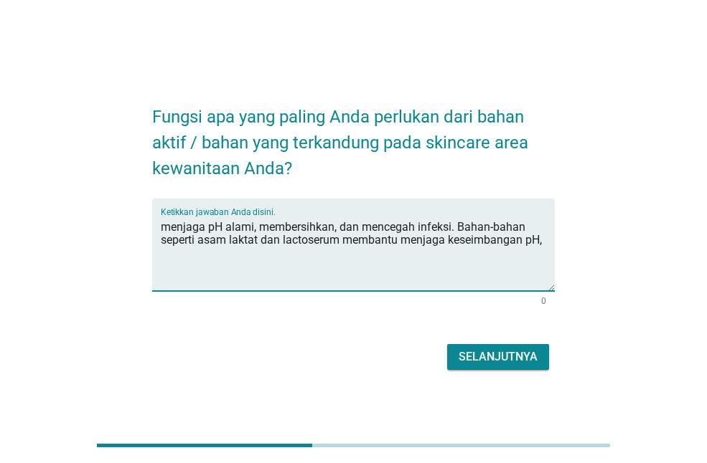
type textarea "menjaga pH alami, membersihkan, dan mencegah infeksi. Bahan-bahan seperti asam …"
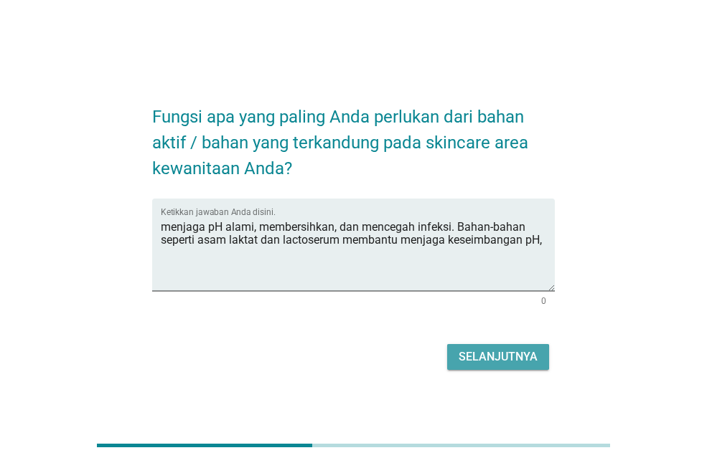
click at [466, 350] on font "Selanjutnya" at bounding box center [497, 357] width 79 height 14
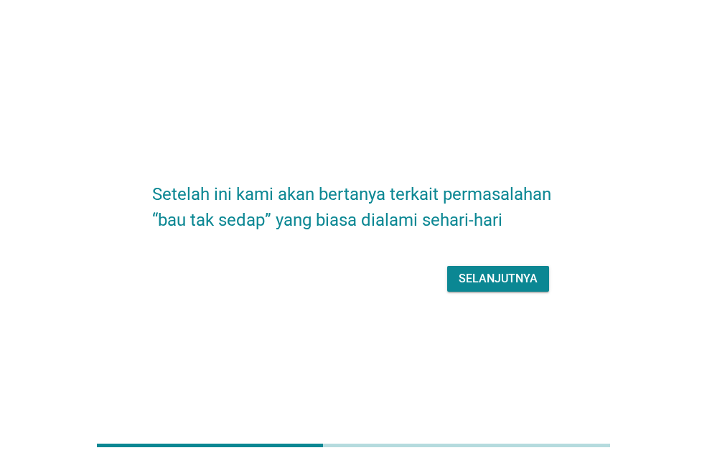
click at [487, 281] on font "Selanjutnya" at bounding box center [497, 279] width 79 height 14
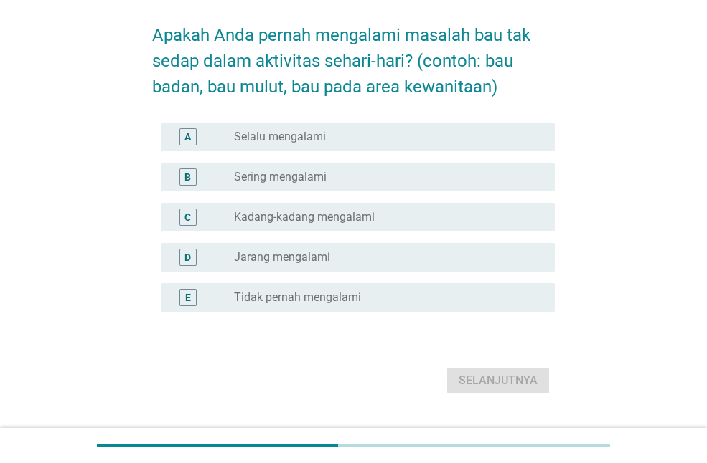
scroll to position [72, 0]
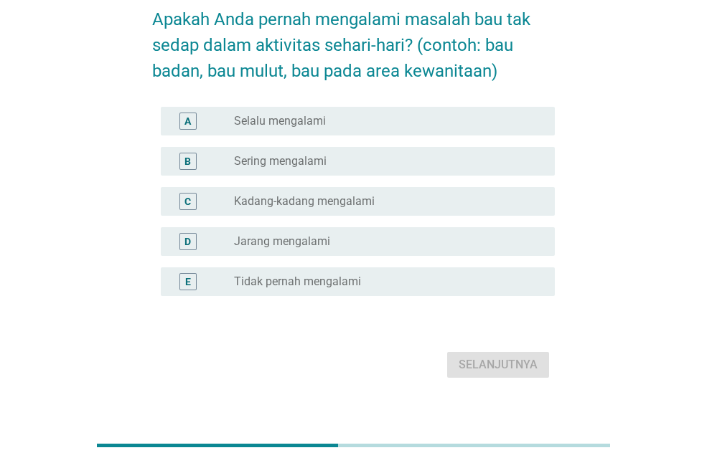
click at [306, 286] on font "Tidak pernah mengalami" at bounding box center [297, 282] width 127 height 14
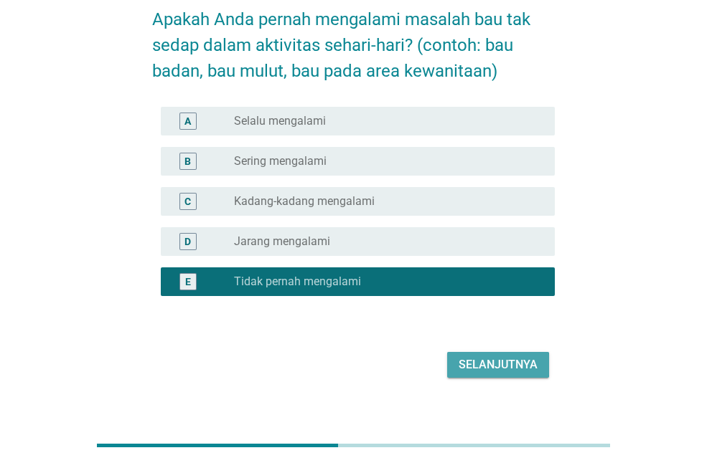
click at [494, 366] on font "Selanjutnya" at bounding box center [497, 365] width 79 height 14
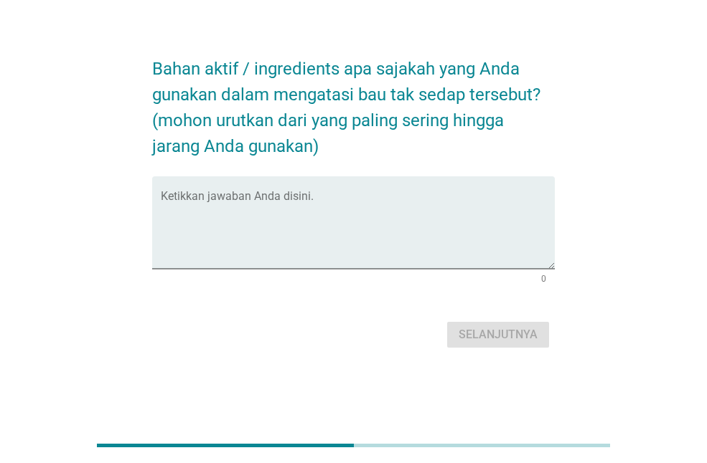
scroll to position [0, 0]
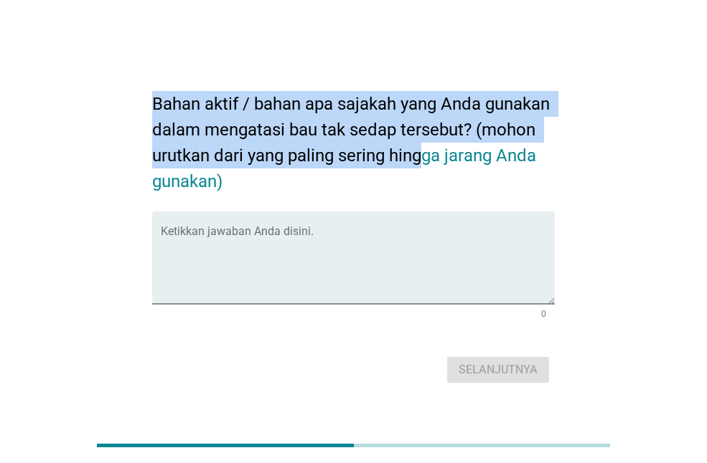
drag, startPoint x: 127, startPoint y: 99, endPoint x: 434, endPoint y: 152, distance: 311.6
click at [433, 153] on div "Bahan aktif / bahan apa sajakah yang Anda gunakan dalam mengatasi bau tak sedap…" at bounding box center [353, 232] width 638 height 334
click at [473, 130] on font "Bahan aktif / bahan apa sajakah yang Anda gunakan dalam mengatasi bau tak sedap…" at bounding box center [353, 143] width 402 height 98
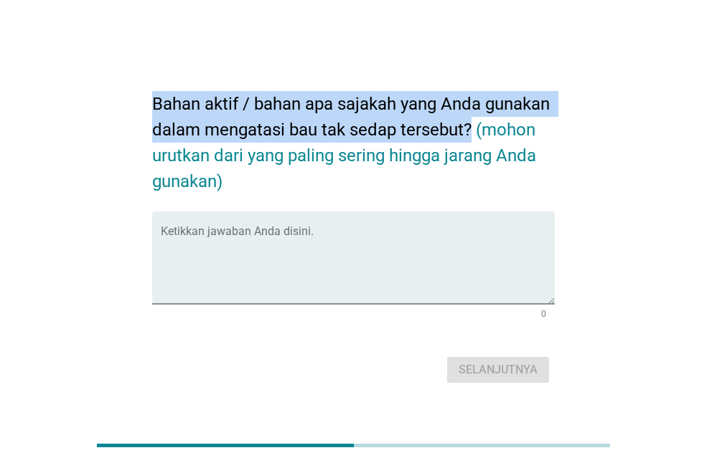
drag, startPoint x: 156, startPoint y: 101, endPoint x: 474, endPoint y: 130, distance: 319.8
click at [474, 130] on font "Bahan aktif / bahan apa sajakah yang Anda gunakan dalam mengatasi bau tak sedap…" at bounding box center [353, 143] width 402 height 98
copy font "Bahan aktif / bahan apa sajakah yang Anda gunakan dalam mengatasi bau tak sedap…"
click at [213, 227] on div "Ketikkan jawaban Anda disini." at bounding box center [358, 258] width 394 height 93
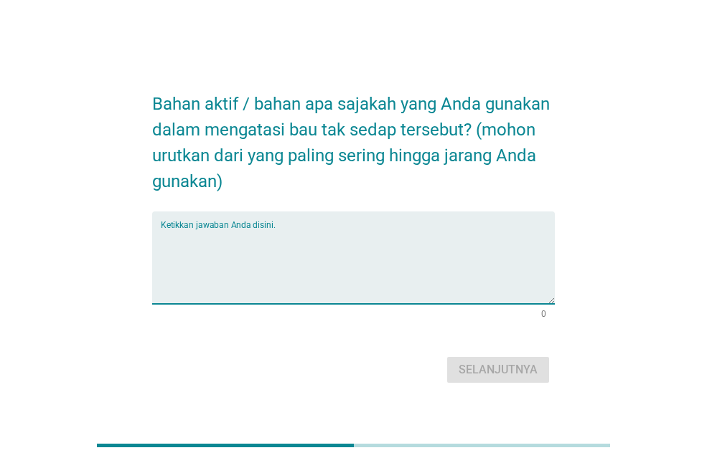
paste textarea "daun sirih (sebagai antiseptik alami) dan lidah buaya (dengan sifat antibakteri)"
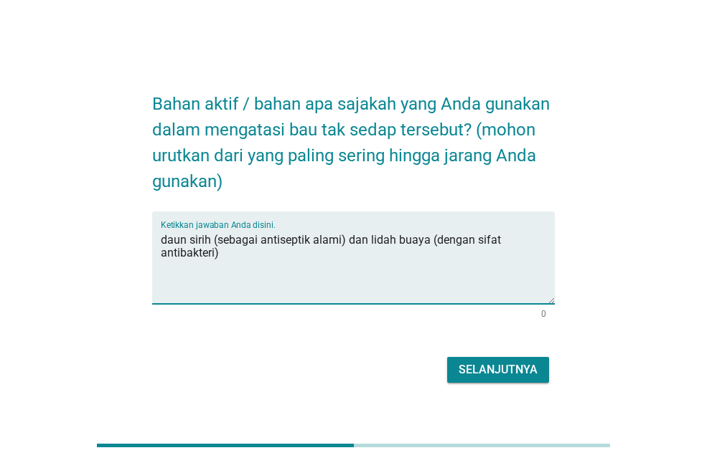
type textarea "daun sirih (sebagai antiseptik alami) dan lidah buaya (dengan sifat antibakteri)"
click at [485, 363] on font "Selanjutnya" at bounding box center [497, 370] width 79 height 14
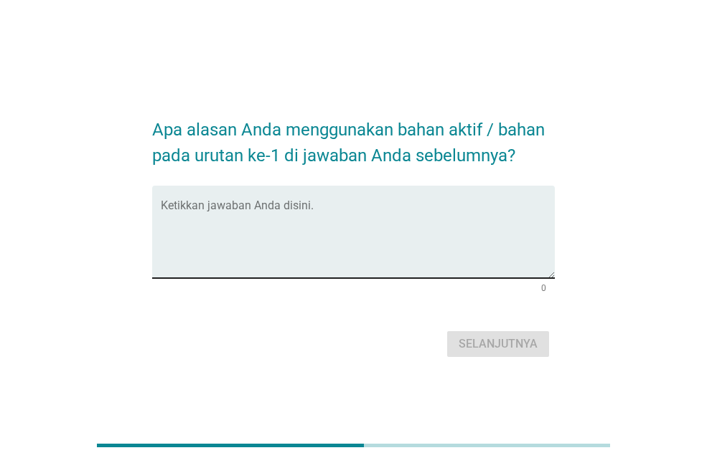
click at [308, 223] on textarea "Ketikkan jawaban Anda disini." at bounding box center [358, 240] width 394 height 75
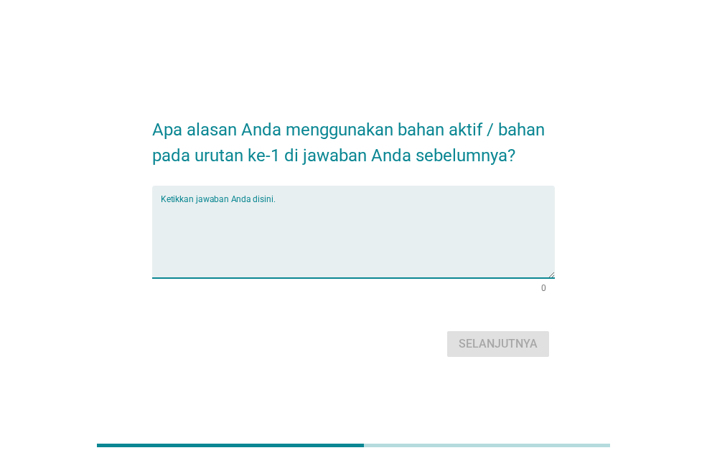
paste textarea "sebagai antiseptik alami"
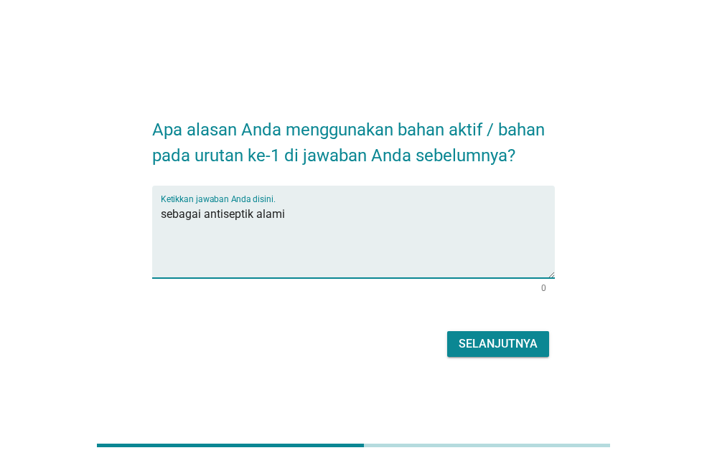
type textarea "sebagai antiseptik alami"
click at [499, 340] on font "Selanjutnya" at bounding box center [497, 344] width 79 height 14
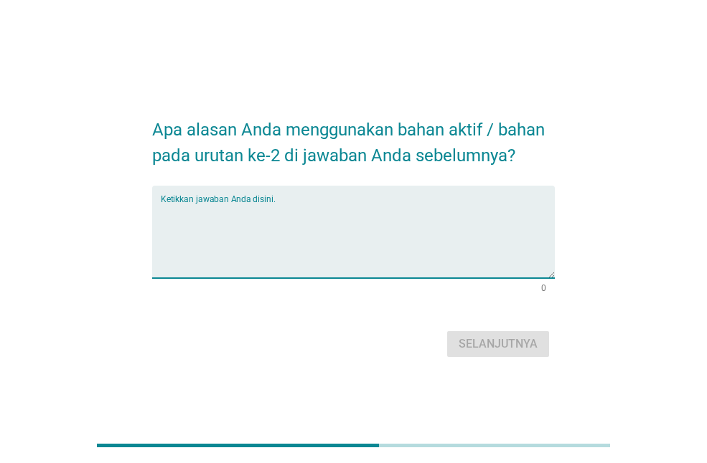
click at [251, 211] on textarea "Ketikkan jawaban Anda disini." at bounding box center [358, 240] width 394 height 75
paste textarea "pelembap alami, untuk meredakan iritasi dan gatal, serta membantu mencerahkan k…"
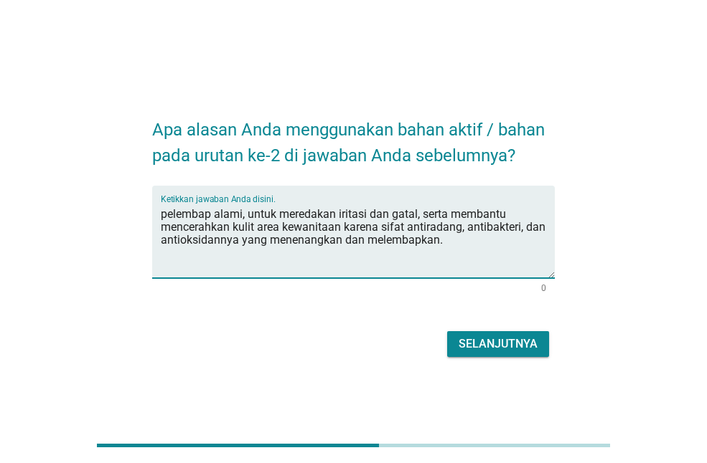
type textarea "pelembap alami, untuk meredakan iritasi dan gatal, serta membantu mencerahkan k…"
click at [507, 329] on div "Selanjutnya" at bounding box center [353, 344] width 402 height 34
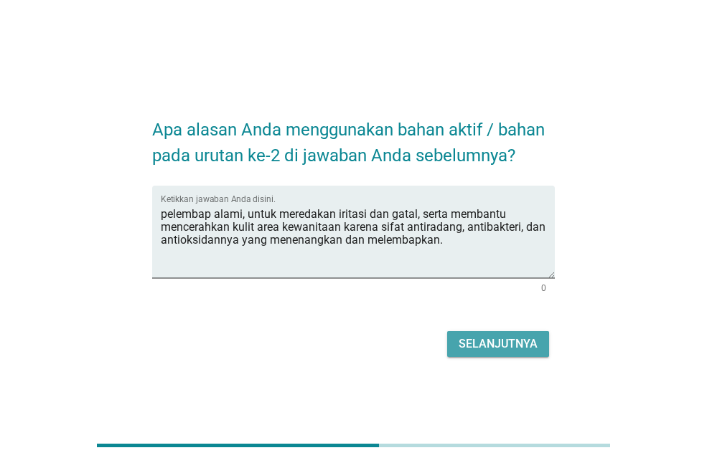
click at [494, 343] on font "Selanjutnya" at bounding box center [497, 344] width 79 height 14
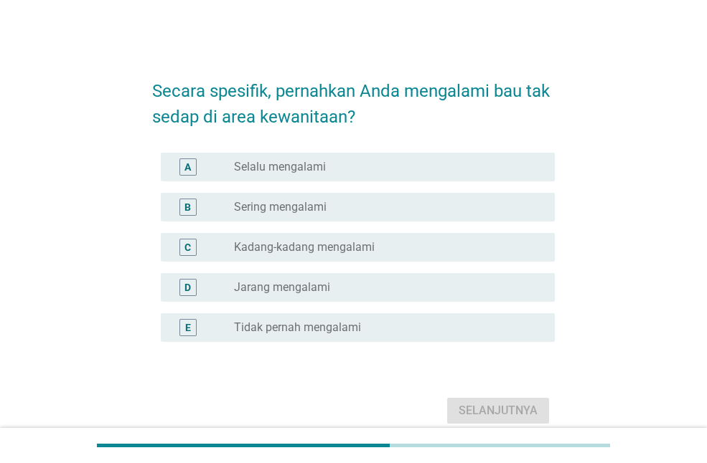
click at [352, 331] on font "Tidak pernah mengalami" at bounding box center [297, 328] width 127 height 14
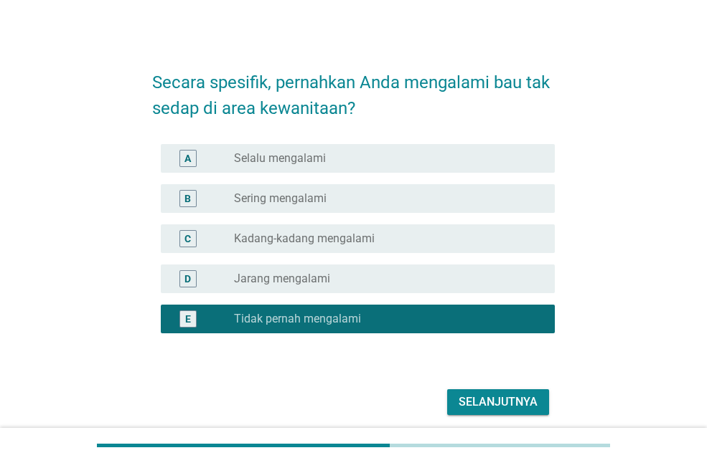
scroll to position [63, 0]
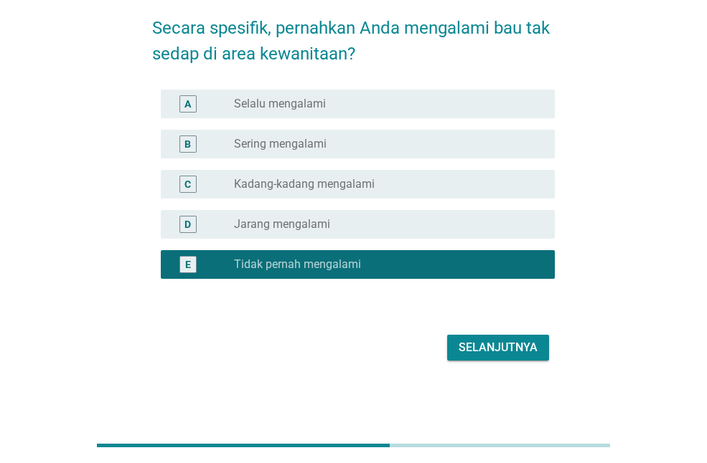
click at [488, 341] on font "Selanjutnya" at bounding box center [497, 348] width 79 height 14
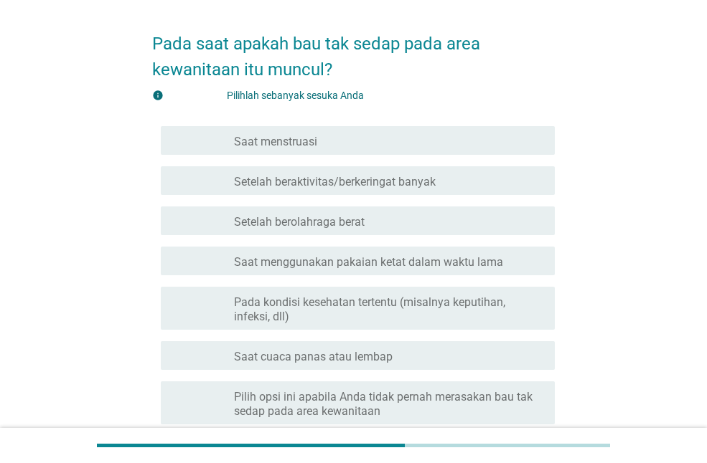
scroll to position [72, 0]
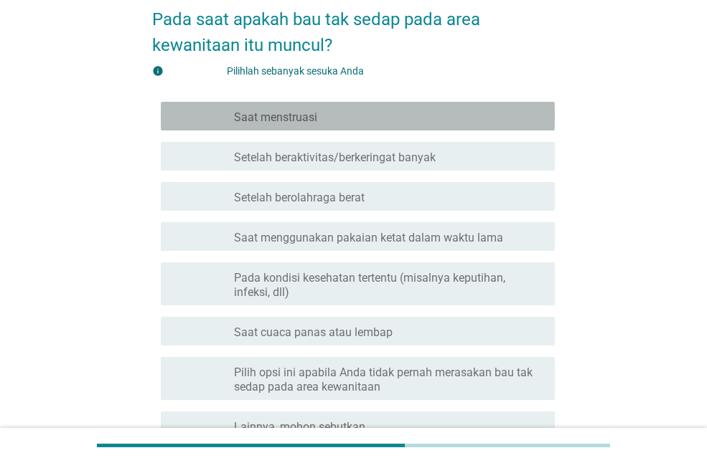
click at [319, 115] on div "garis besar kotak centang kosong Saat menstruasi" at bounding box center [388, 116] width 309 height 17
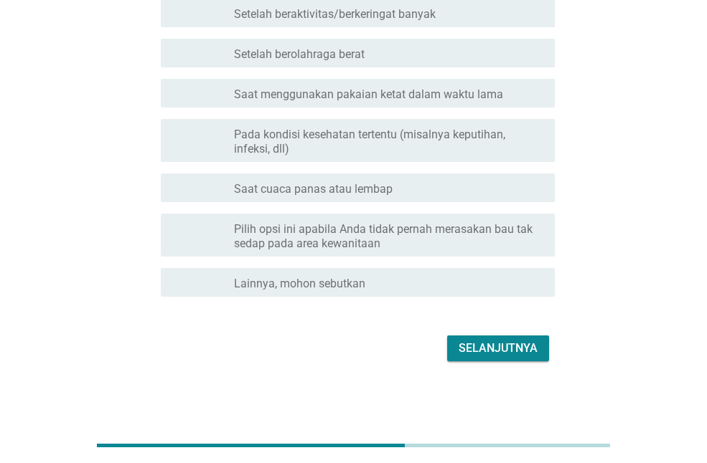
scroll to position [216, 0]
click at [494, 341] on font "Selanjutnya" at bounding box center [497, 348] width 79 height 14
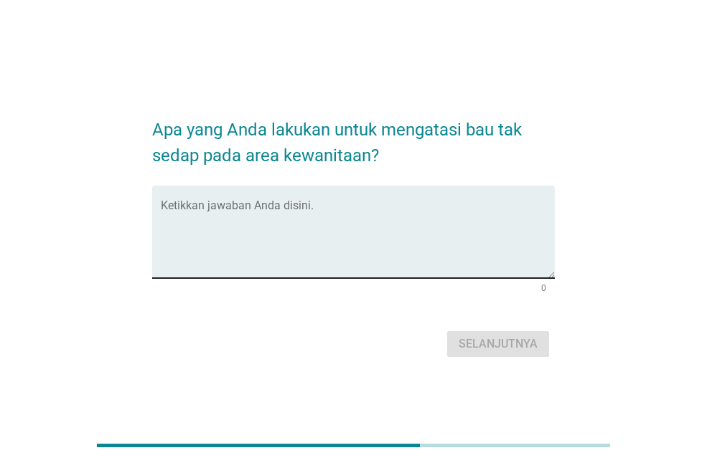
click at [194, 216] on textarea "Ketikkan jawaban Anda disini." at bounding box center [358, 240] width 394 height 75
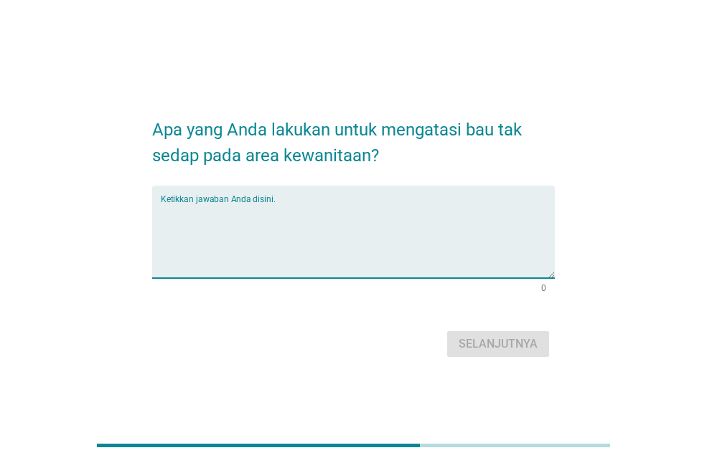
type textarea "T"
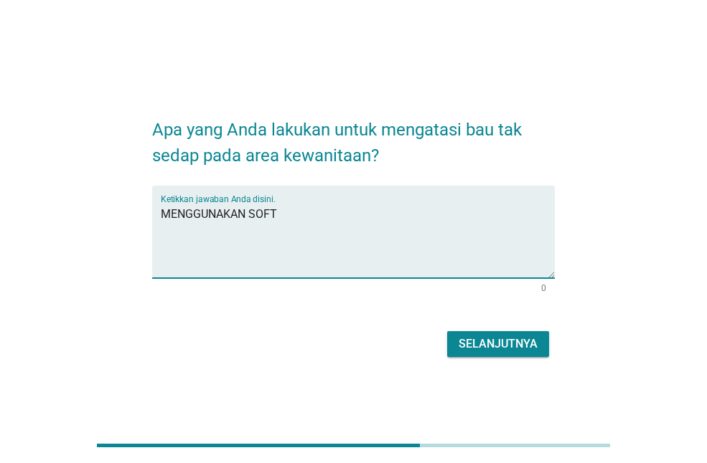
drag, startPoint x: 336, startPoint y: 220, endPoint x: 91, endPoint y: 192, distance: 246.9
click at [91, 192] on div "Apa yang Anda lakukan untuk mengatasi bau tak sedap pada area kewanitaan? Ketik…" at bounding box center [353, 232] width 638 height 282
paste textarea "softex daun sirih"
type textarea "softex daun sirih"
click at [467, 334] on button "Selanjutnya" at bounding box center [498, 344] width 102 height 26
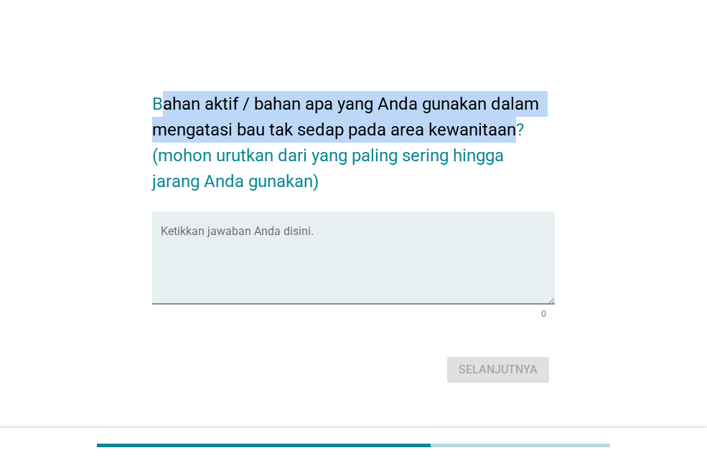
drag, startPoint x: 161, startPoint y: 99, endPoint x: 519, endPoint y: 129, distance: 358.5
click at [519, 129] on font "Bahan aktif / bahan apa yang Anda gunakan dalam mengatasi bau tak sedap pada ar…" at bounding box center [347, 143] width 391 height 98
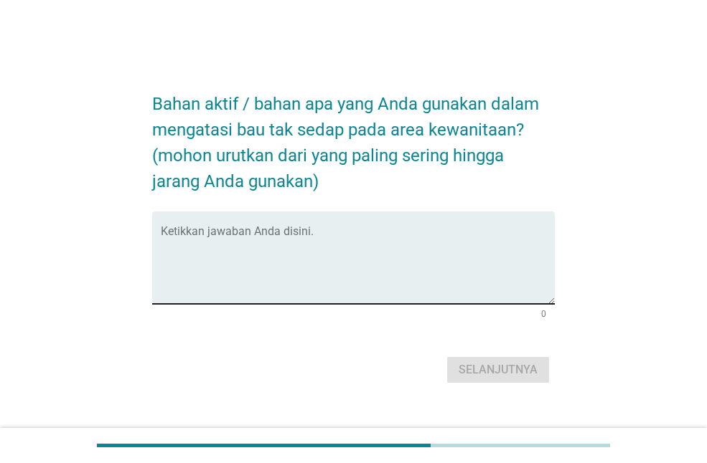
click at [334, 255] on textarea "Ketikkan jawaban Anda disini." at bounding box center [358, 266] width 394 height 75
paste textarea "Bahan-bahan tersebut meliputi ekstrak daun sirih, yang berfungsi sebagai antise…"
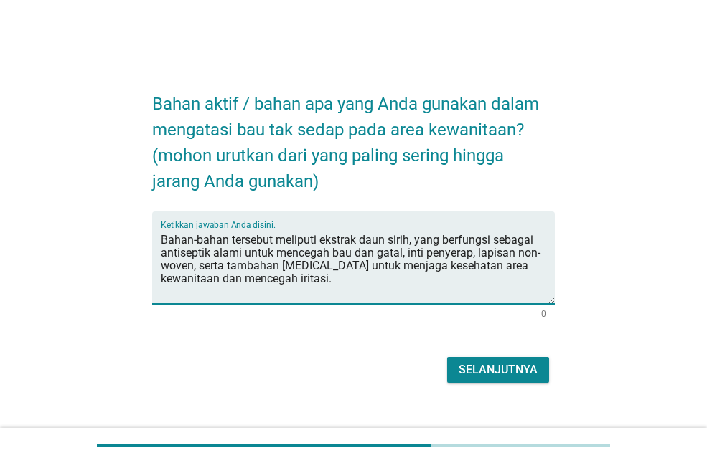
type textarea "Bahan-bahan tersebut meliputi ekstrak daun sirih, yang berfungsi sebagai antise…"
click at [496, 356] on div "Selanjutnya" at bounding box center [353, 370] width 402 height 34
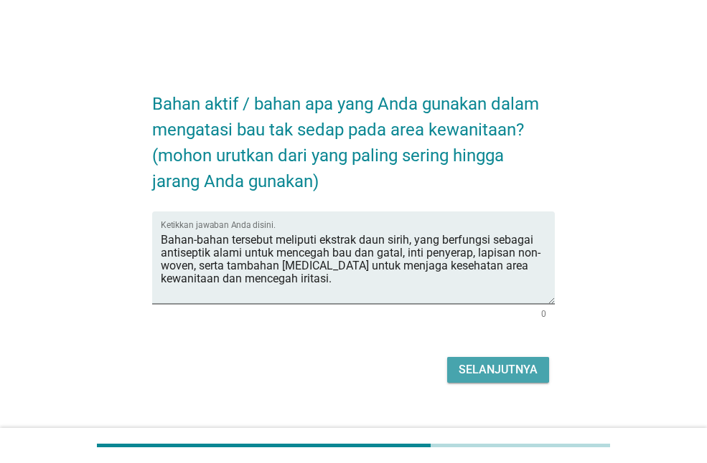
click at [522, 369] on font "Selanjutnya" at bounding box center [497, 370] width 79 height 14
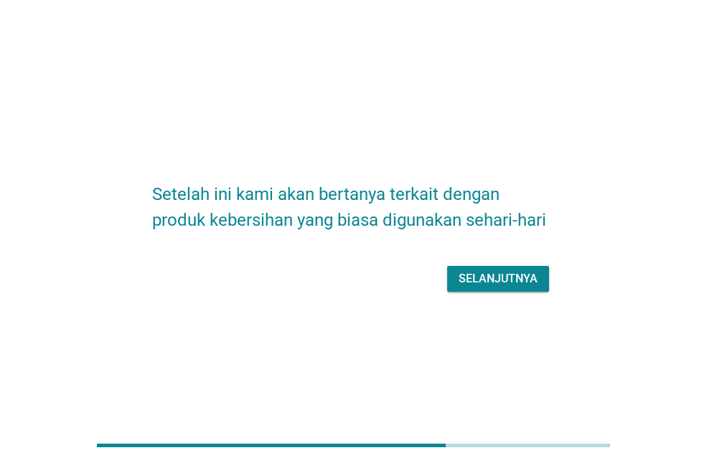
click at [495, 273] on font "Selanjutnya" at bounding box center [497, 279] width 79 height 14
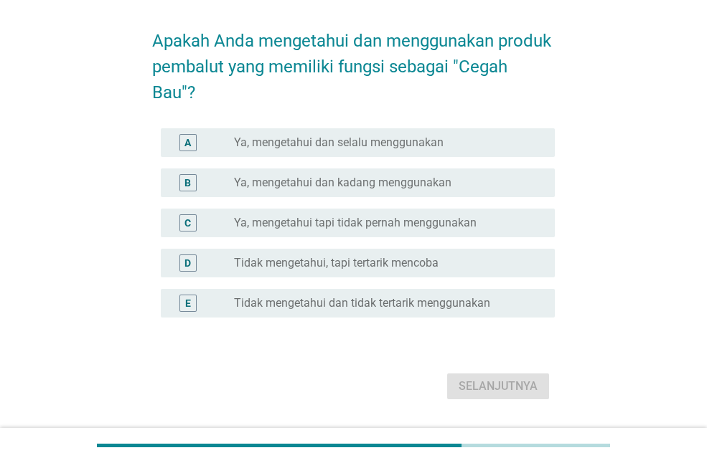
scroll to position [72, 0]
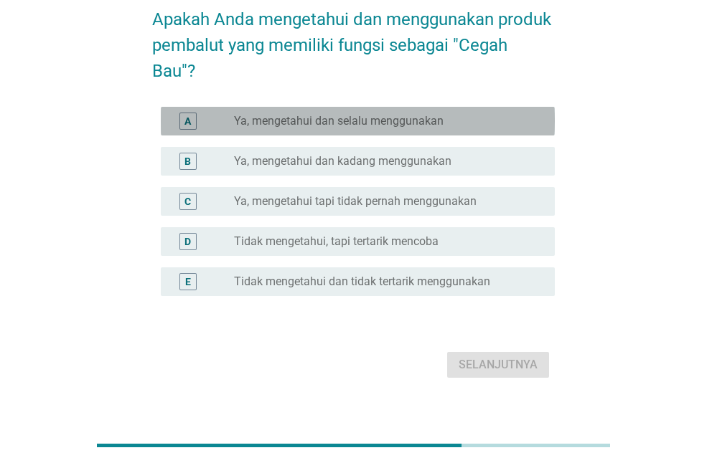
click at [311, 127] on font "Ya, mengetahui dan selalu menggunakan" at bounding box center [338, 121] width 209 height 14
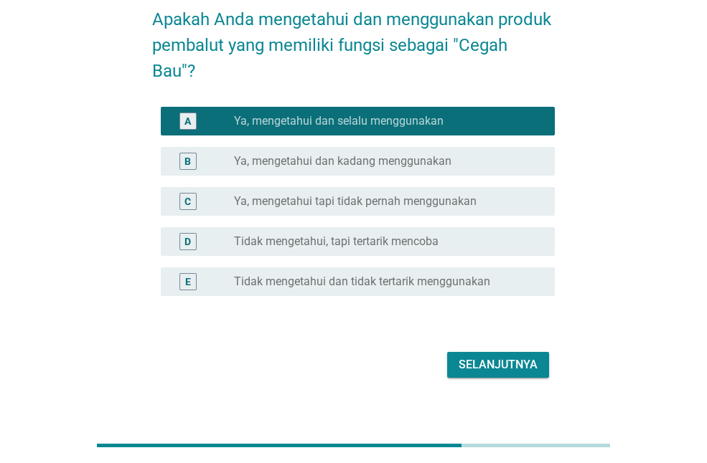
click at [487, 344] on form "Apakah Anda mengetahui dan menggunakan produk pembalut yang memiliki fungsi seb…" at bounding box center [353, 187] width 402 height 390
click at [487, 359] on font "Selanjutnya" at bounding box center [497, 365] width 79 height 14
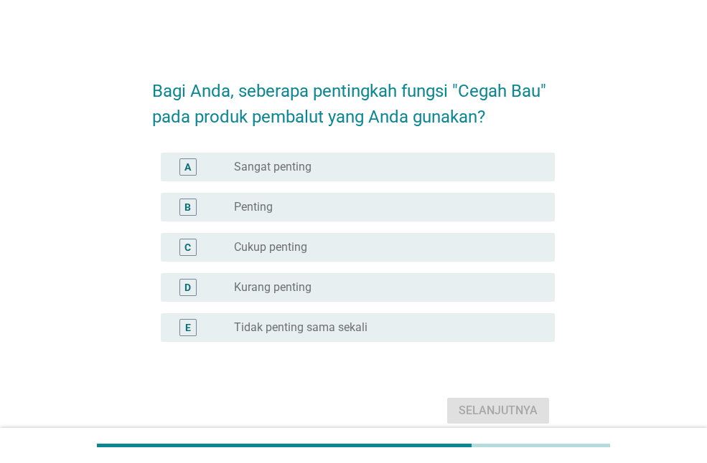
click at [290, 171] on font "Sangat penting" at bounding box center [272, 167] width 77 height 14
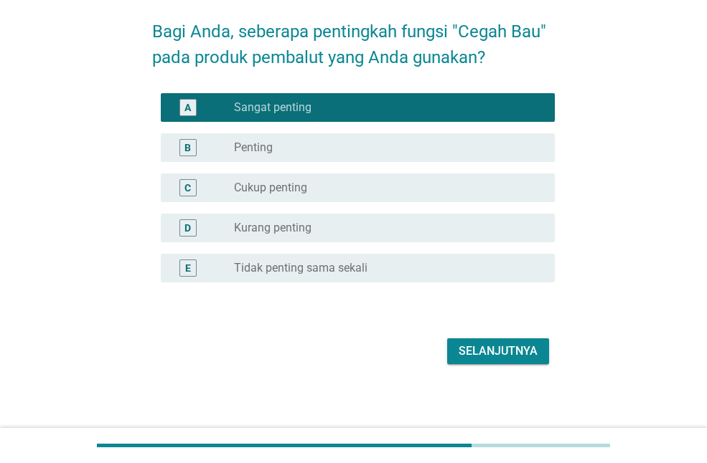
scroll to position [63, 0]
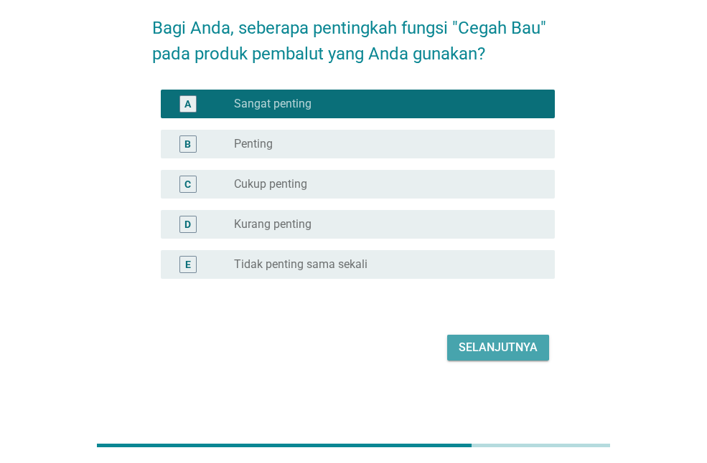
click at [494, 346] on font "Selanjutnya" at bounding box center [497, 348] width 79 height 14
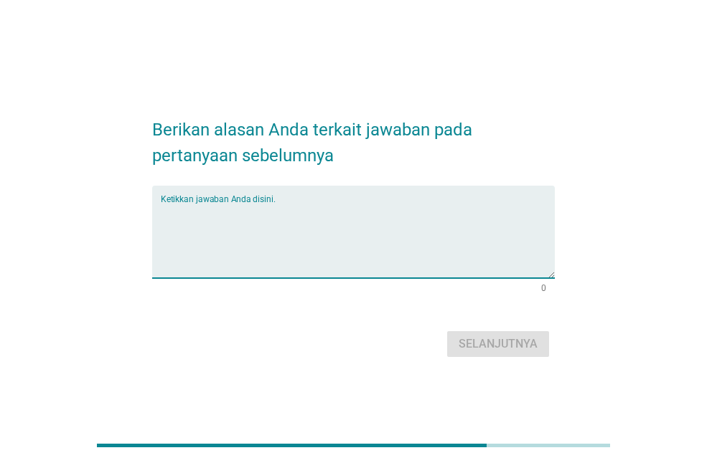
click at [204, 212] on textarea "Ketikkan jawaban Anda disini." at bounding box center [358, 240] width 394 height 75
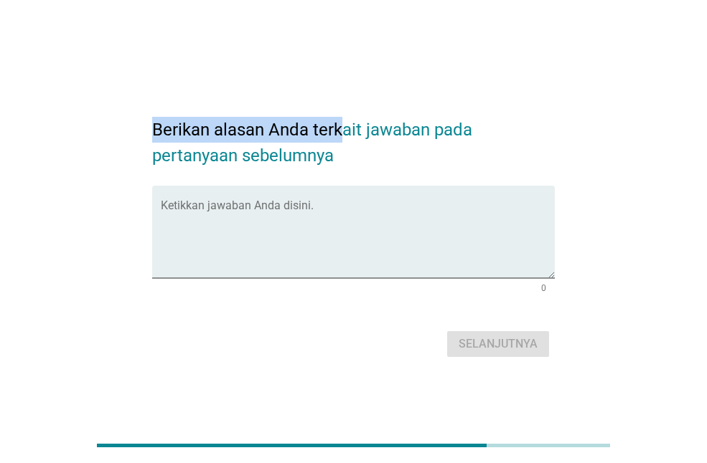
drag, startPoint x: 151, startPoint y: 125, endPoint x: 339, endPoint y: 133, distance: 187.4
click at [339, 133] on div "Berikan alasan Anda terkait jawaban pada pertanyaan sebelumnya Ketikkan jawaban…" at bounding box center [353, 232] width 425 height 282
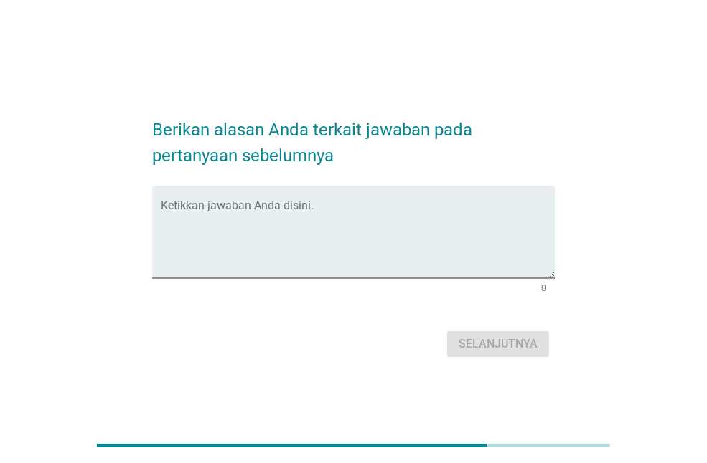
click at [378, 166] on h2 "Berikan alasan Anda terkait jawaban pada pertanyaan sebelumnya" at bounding box center [353, 136] width 402 height 66
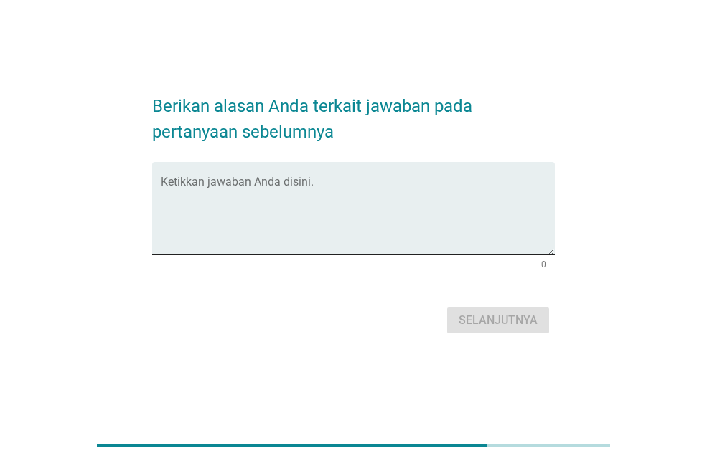
scroll to position [35, 0]
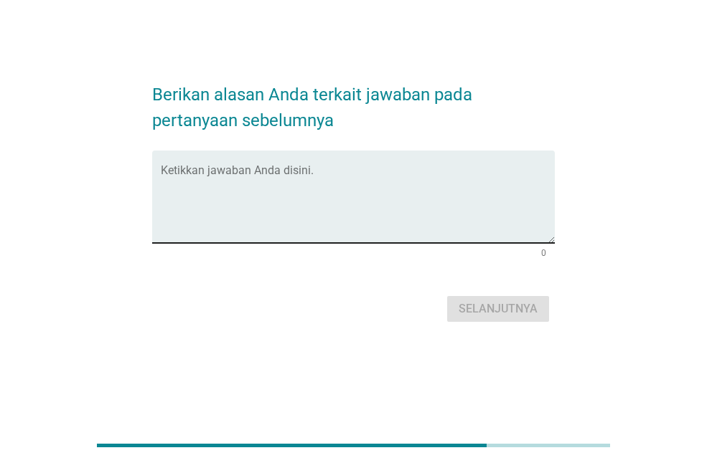
click at [260, 169] on textarea "Ketikkan jawaban Anda disini." at bounding box center [358, 205] width 394 height 75
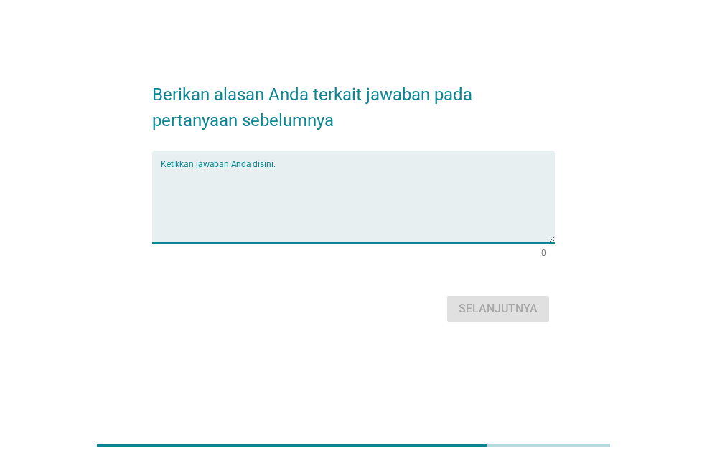
click at [255, 202] on textarea "Ketikkan jawaban Anda disini." at bounding box center [358, 205] width 394 height 75
paste textarea "Bahan-bahan tersebut meliputi ekstrak daun sirih, yang berfungsi sebagai antise…"
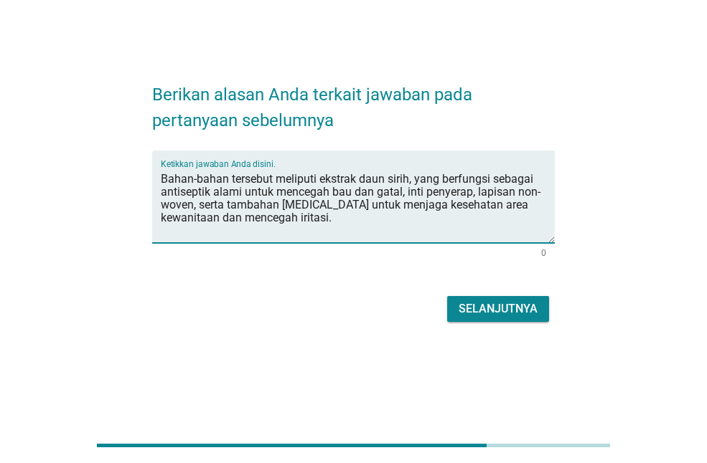
type textarea "Bahan-bahan tersebut meliputi ekstrak daun sirih, yang berfungsi sebagai antise…"
click at [505, 307] on font "Selanjutnya" at bounding box center [497, 309] width 79 height 14
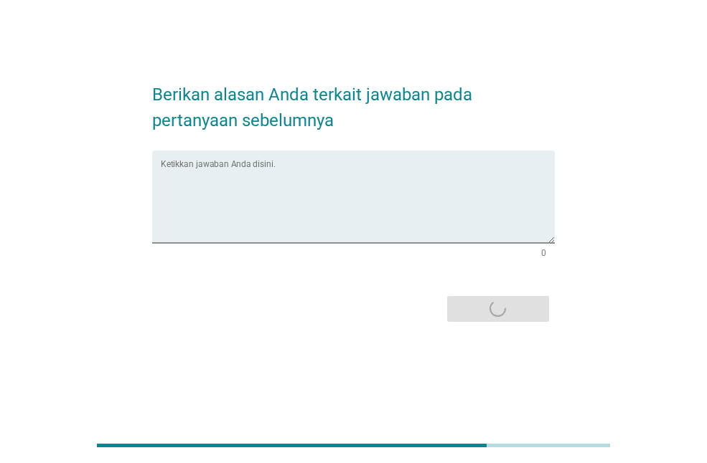
scroll to position [0, 0]
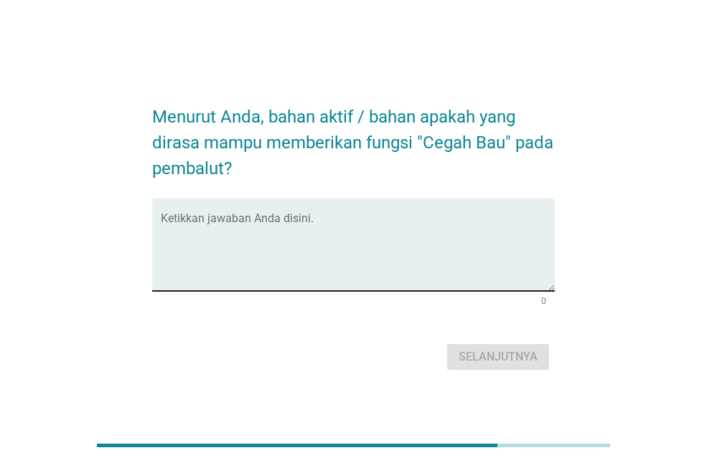
click at [226, 213] on div "Ketikkan jawaban Anda disini." at bounding box center [358, 245] width 394 height 93
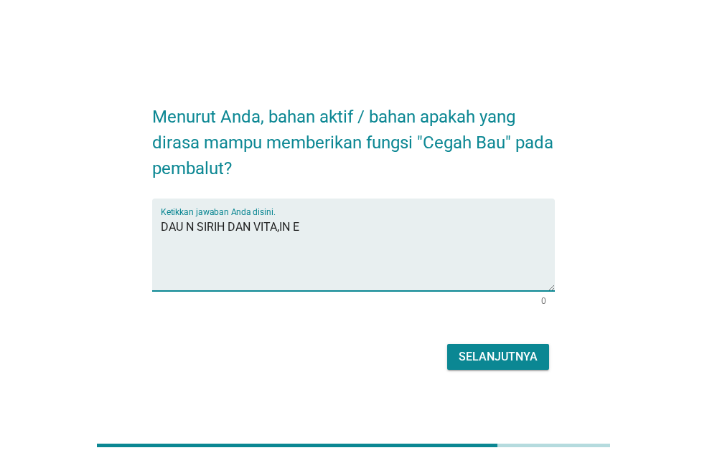
click at [276, 236] on textarea "DAU N SIRIH DAN VITA,IN E" at bounding box center [358, 253] width 394 height 75
click at [283, 235] on textarea "DAU N SIRIH DAN VITA,IN E" at bounding box center [358, 253] width 394 height 75
click at [281, 231] on textarea "DAU N SIRIH DAN VITA,IN E" at bounding box center [358, 253] width 394 height 75
type textarea "DAU N SIRIH DAN [MEDICAL_DATA]"
click at [471, 357] on font "Selanjutnya" at bounding box center [497, 357] width 79 height 14
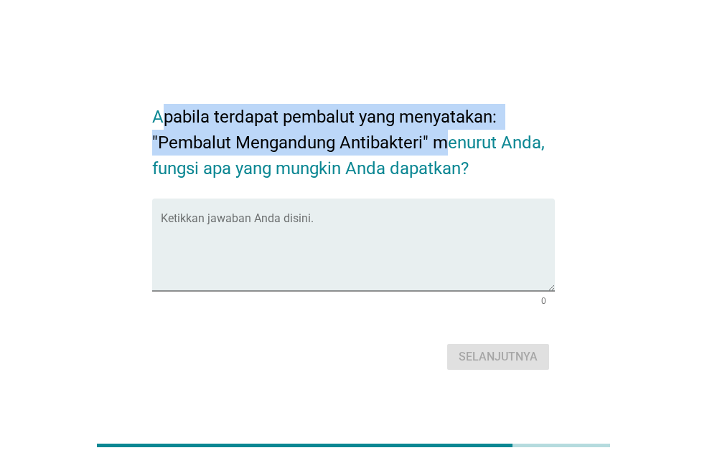
drag, startPoint x: 161, startPoint y: 120, endPoint x: 447, endPoint y: 151, distance: 288.0
click at [447, 151] on font "Apabila terdapat pembalut yang menyatakan: "Pembalut Mengandung Antibakteri" me…" at bounding box center [350, 143] width 397 height 72
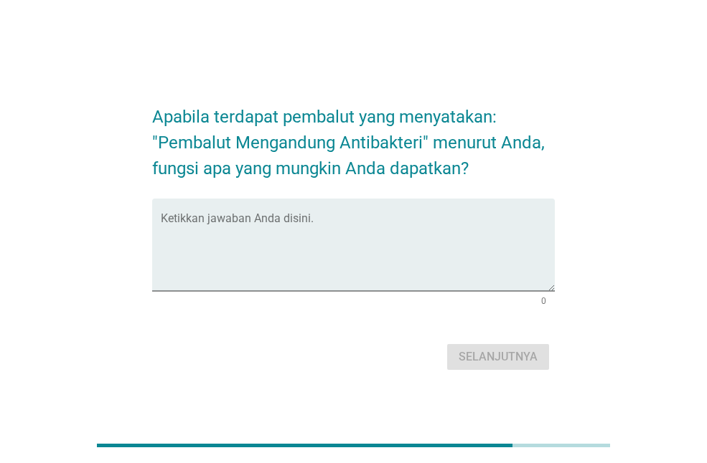
click at [451, 164] on font "Apabila terdapat pembalut yang menyatakan: "Pembalut Mengandung Antibakteri" me…" at bounding box center [350, 143] width 397 height 72
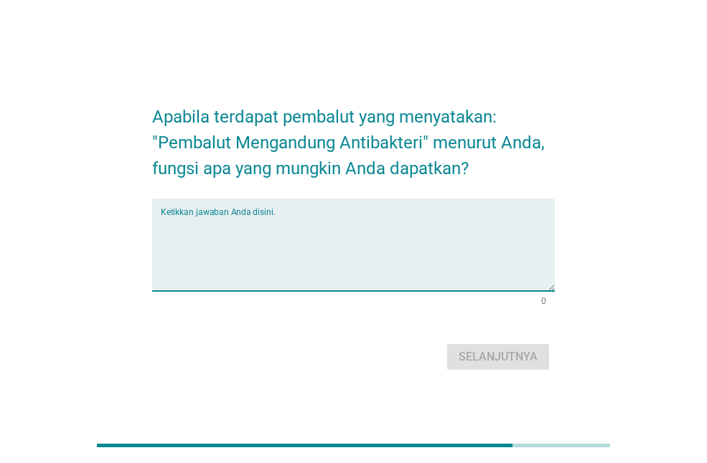
click at [265, 232] on textarea "Ketikkan jawaban Anda disini." at bounding box center [358, 253] width 394 height 75
type textarea "M"
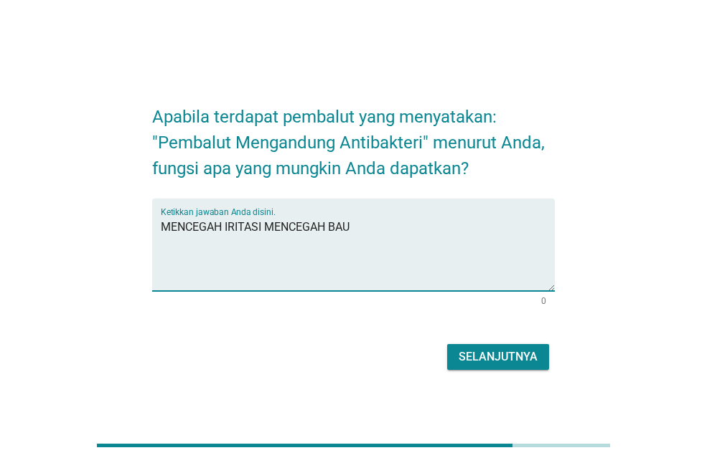
click at [264, 235] on textarea "MENCEGAH IRITASI MENCEGAH BAU" at bounding box center [358, 253] width 394 height 75
type textarea "MENCEGAH IRITASI MENCEGAH BAU"
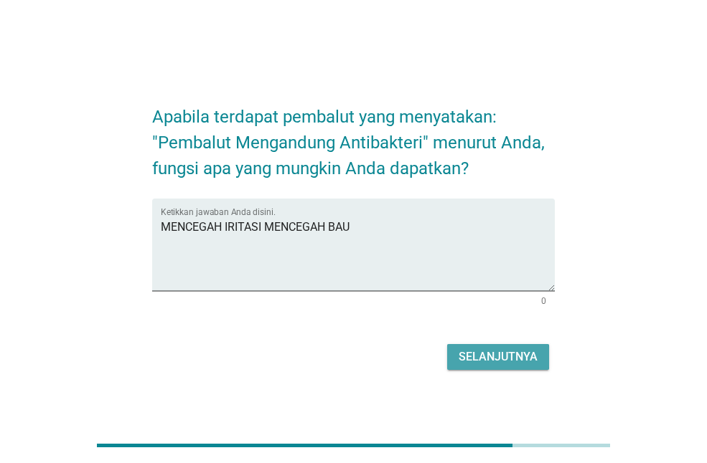
click at [468, 353] on font "Selanjutnya" at bounding box center [497, 357] width 79 height 14
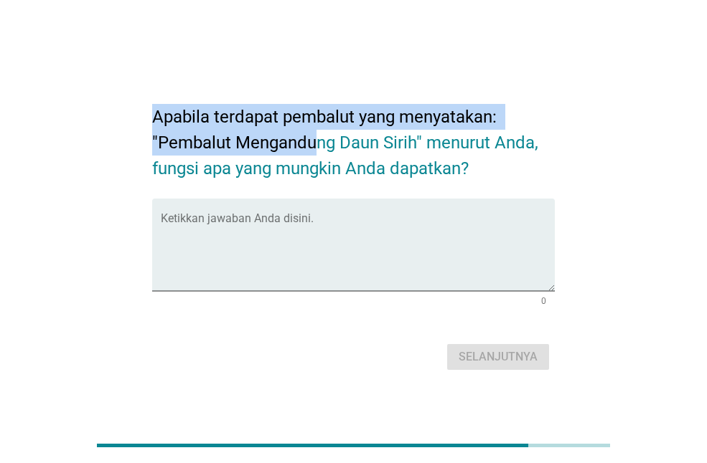
drag, startPoint x: 156, startPoint y: 113, endPoint x: 318, endPoint y: 143, distance: 165.0
click at [318, 143] on font "Apabila terdapat pembalut yang menyatakan: "Pembalut Mengandung Daun Sirih" men…" at bounding box center [347, 143] width 390 height 72
click at [374, 214] on div "Ketikkan jawaban Anda disini." at bounding box center [358, 245] width 394 height 93
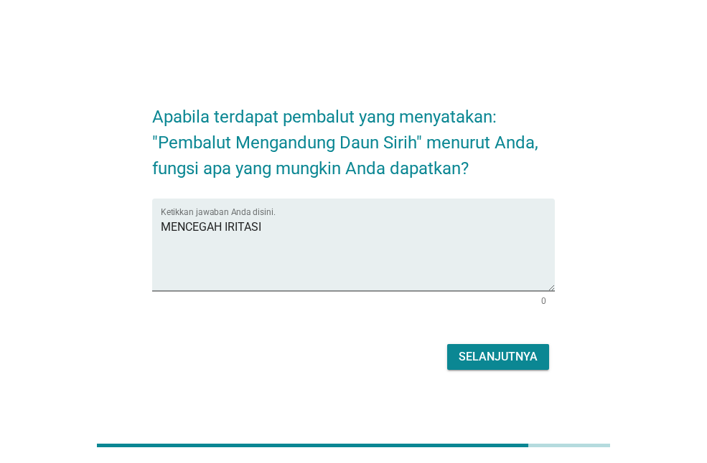
click at [616, 192] on div "Apabila terdapat pembalut yang menyatakan: "Pembalut Mengandung Daun Sirih" men…" at bounding box center [353, 232] width 638 height 308
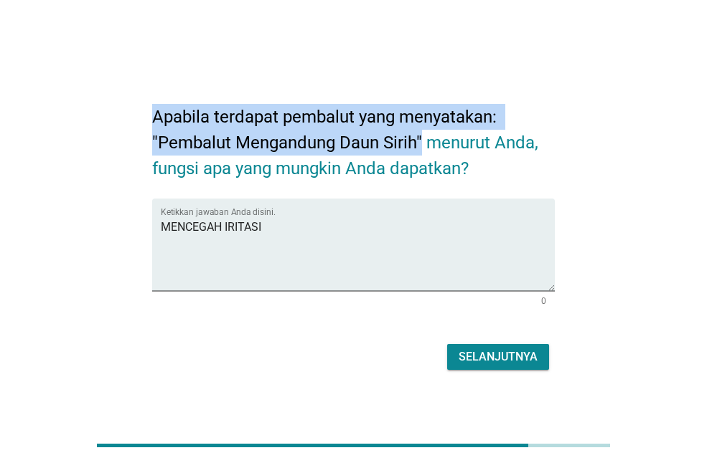
drag, startPoint x: 157, startPoint y: 110, endPoint x: 420, endPoint y: 148, distance: 266.1
click at [420, 148] on font "Apabila terdapat pembalut yang menyatakan: "Pembalut Mengandung Daun Sirih" men…" at bounding box center [347, 143] width 390 height 72
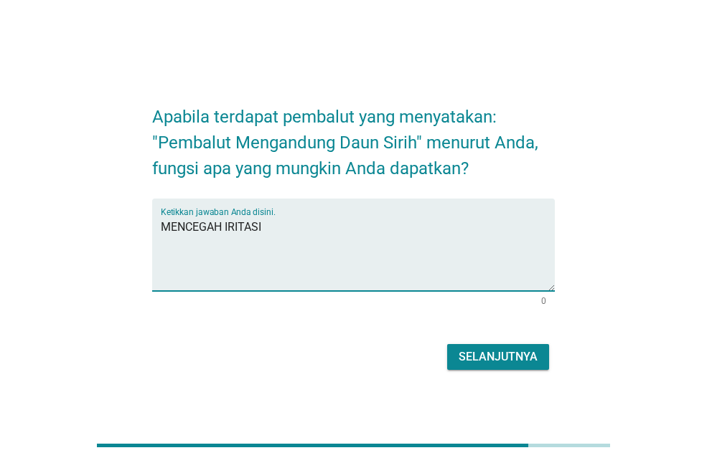
drag, startPoint x: 316, startPoint y: 242, endPoint x: 42, endPoint y: 237, distance: 274.1
click at [42, 237] on div "Apabila terdapat pembalut yang menyatakan: "Pembalut Mengandung Daun Sirih" men…" at bounding box center [353, 232] width 638 height 308
paste textarea "antiseptik alami untuk menghambat bakteri dan mengurangi bau"
type textarea "antiseptik alami untuk menghambat bakteri dan mengurangi bau"
click at [495, 350] on font "Selanjutnya" at bounding box center [497, 357] width 79 height 14
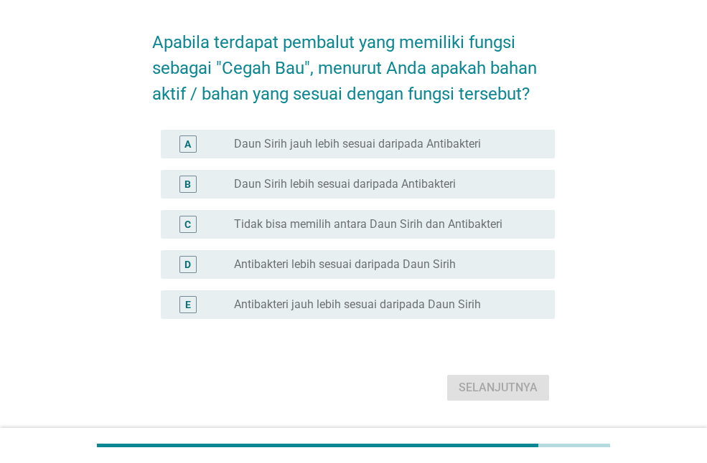
scroll to position [72, 0]
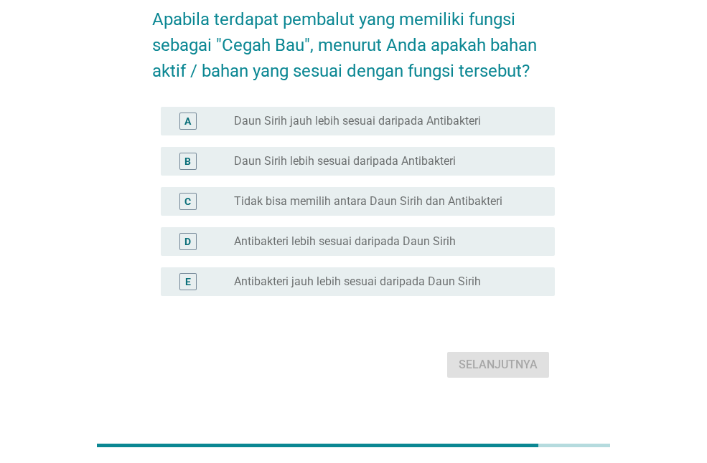
click at [383, 126] on font "Daun Sirih jauh lebih sesuai daripada Antibakteri" at bounding box center [357, 121] width 247 height 14
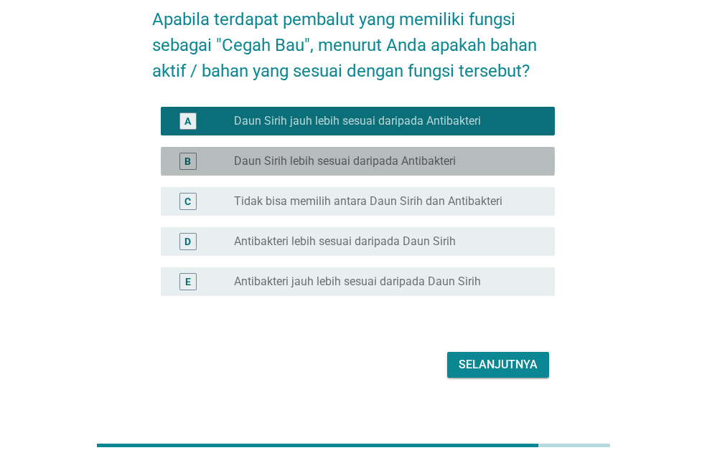
click at [341, 170] on div "B tombol radio tidak dicentang [PERSON_NAME] lebih sesuai daripada Antibakteri" at bounding box center [358, 161] width 394 height 29
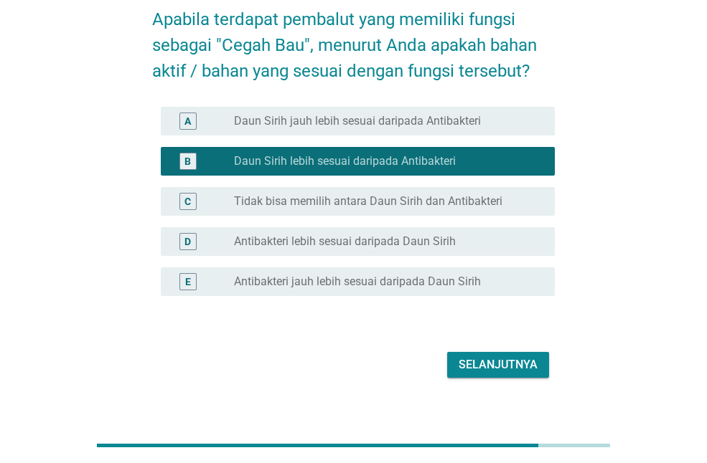
click at [372, 115] on font "Daun Sirih jauh lebih sesuai daripada Antibakteri" at bounding box center [357, 121] width 247 height 14
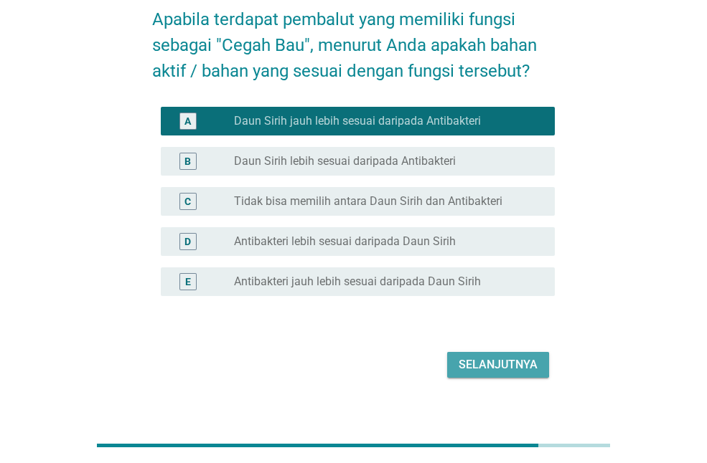
click at [496, 355] on button "Selanjutnya" at bounding box center [498, 365] width 102 height 26
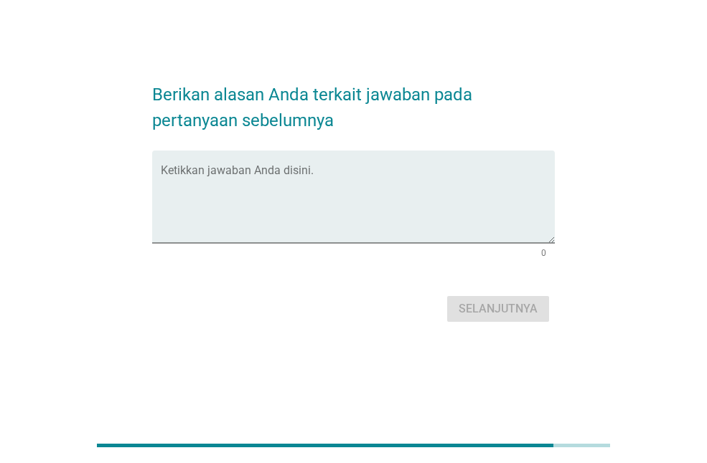
scroll to position [0, 0]
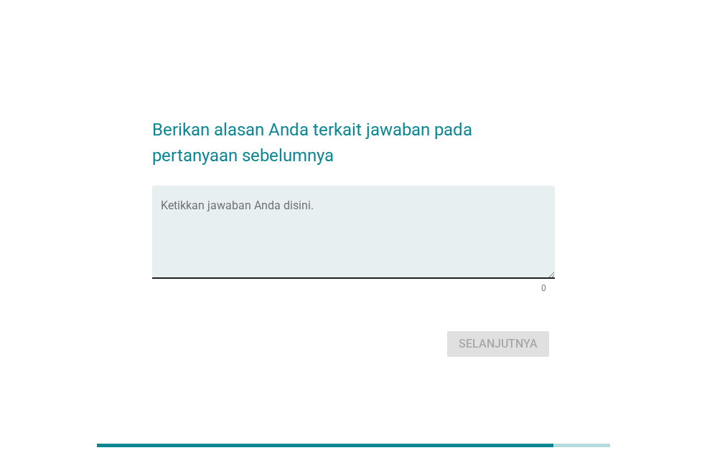
click at [262, 227] on textarea "Ketikkan jawaban Anda disini." at bounding box center [358, 240] width 394 height 75
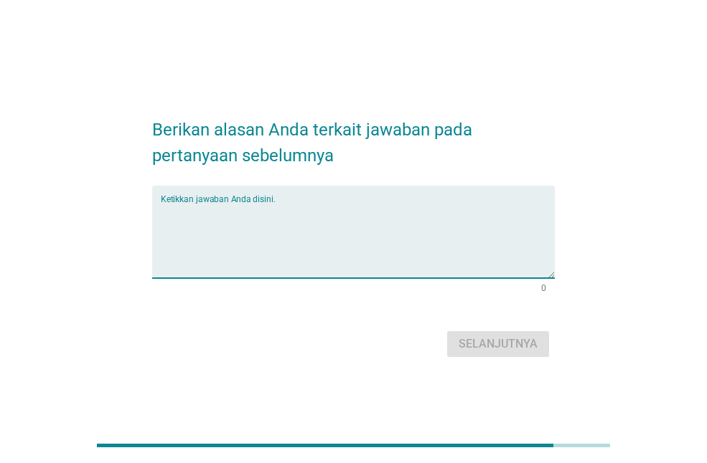
paste textarea "Daun sirih juga efektif melawan jamur, seperti [MEDICAL_DATA], yang dapat menye…"
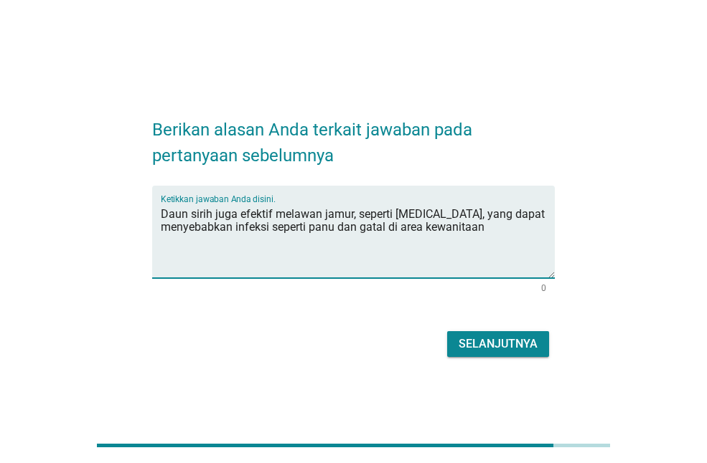
type textarea "Daun sirih juga efektif melawan jamur, seperti [MEDICAL_DATA], yang dapat menye…"
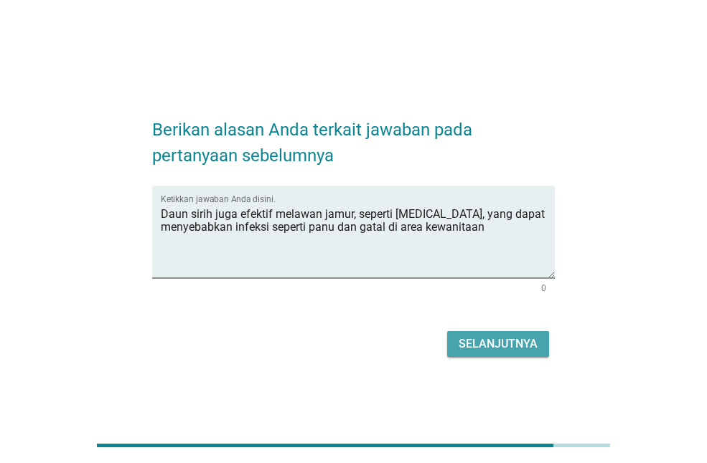
click at [496, 344] on font "Selanjutnya" at bounding box center [497, 344] width 79 height 14
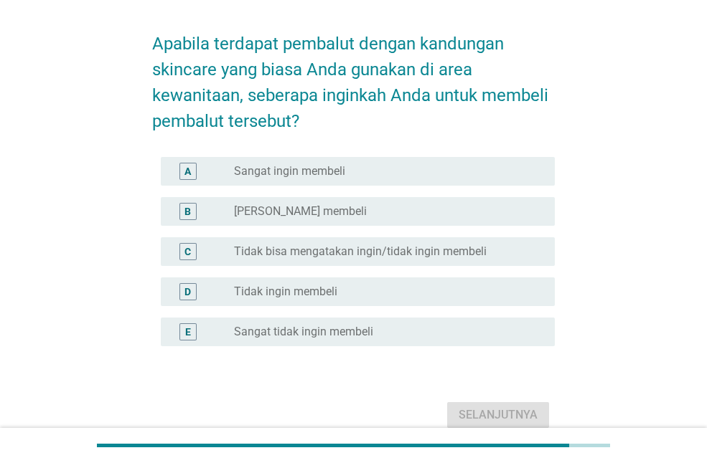
scroll to position [72, 0]
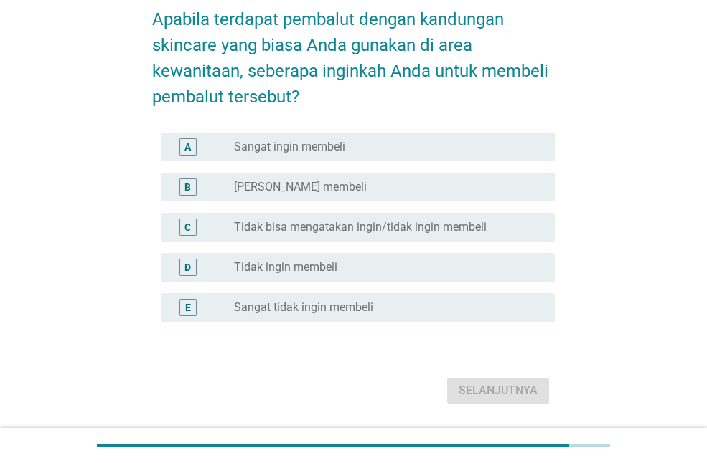
click at [331, 156] on div "A tombol radio tidak dicentang Sangat ingin membeli" at bounding box center [358, 147] width 394 height 29
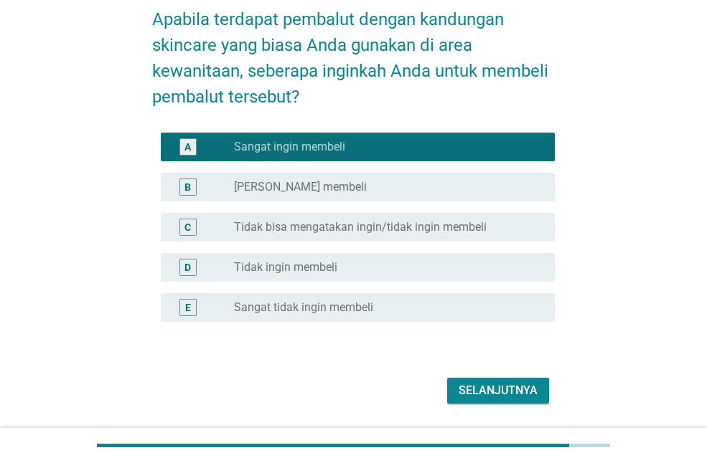
click at [470, 384] on font "Selanjutnya" at bounding box center [497, 391] width 79 height 14
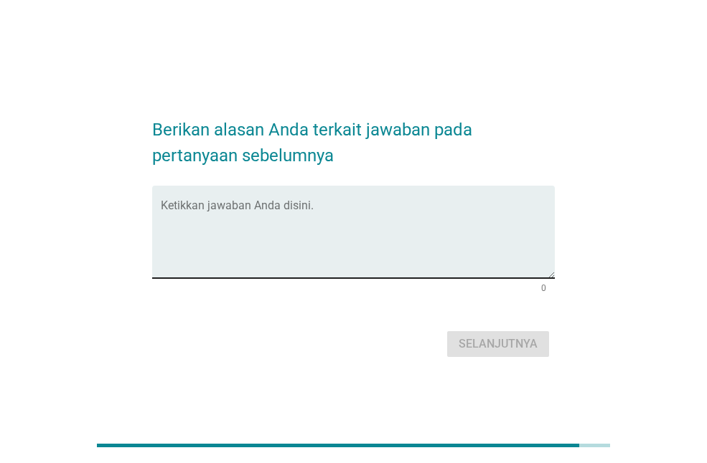
click at [236, 221] on textarea "Ketikkan jawaban Anda disini." at bounding box center [358, 240] width 394 height 75
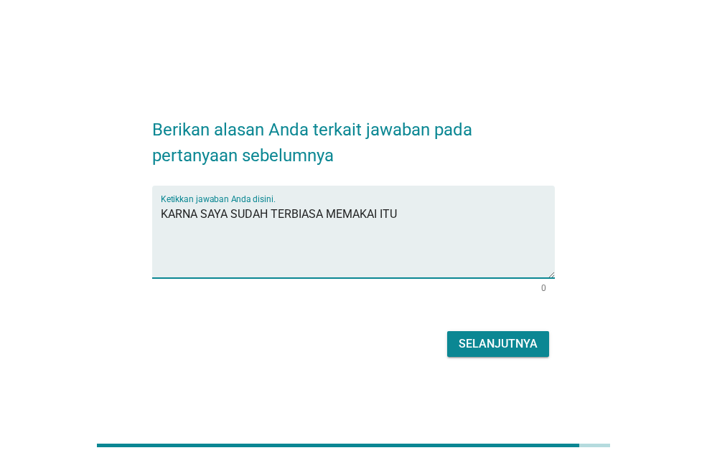
type textarea "KARNA SAYA SUDAH TERBIASA MEMAKAI ITU"
click at [517, 353] on button "Selanjutnya" at bounding box center [498, 344] width 102 height 26
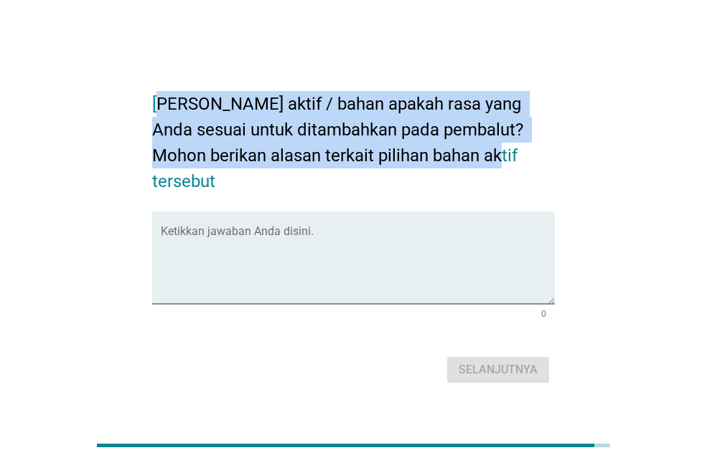
drag, startPoint x: 160, startPoint y: 110, endPoint x: 432, endPoint y: 174, distance: 279.3
click at [432, 174] on font "[PERSON_NAME] aktif / bahan apakah rasa yang Anda sesuai untuk ditambahkan pada…" at bounding box center [339, 143] width 375 height 98
click at [360, 160] on font "[PERSON_NAME] aktif / bahan apakah rasa yang Anda sesuai untuk ditambahkan pada…" at bounding box center [339, 143] width 375 height 98
drag, startPoint x: 156, startPoint y: 111, endPoint x: 468, endPoint y: 164, distance: 315.8
click at [468, 164] on font "[PERSON_NAME] aktif / bahan apakah rasa yang Anda sesuai untuk ditambahkan pada…" at bounding box center [339, 143] width 375 height 98
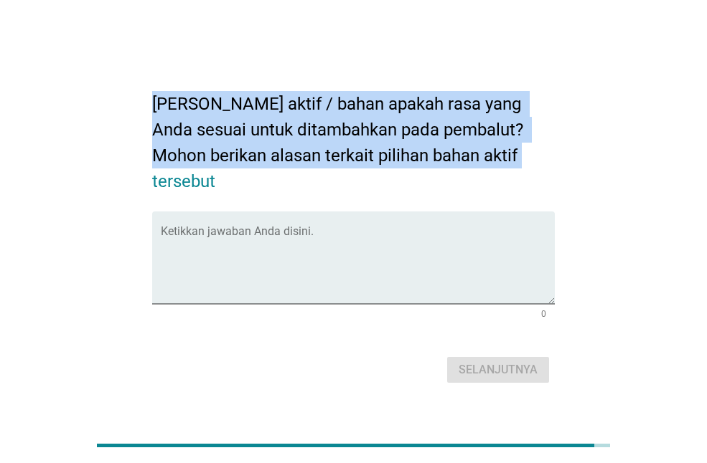
drag, startPoint x: 397, startPoint y: 160, endPoint x: 293, endPoint y: 139, distance: 106.8
click at [397, 160] on font "[PERSON_NAME] aktif / bahan apakah rasa yang Anda sesuai untuk ditambahkan pada…" at bounding box center [339, 143] width 375 height 98
drag, startPoint x: 170, startPoint y: 113, endPoint x: 171, endPoint y: 123, distance: 10.8
click at [170, 113] on font "[PERSON_NAME] aktif / bahan apakah rasa yang Anda sesuai untuk ditambahkan pada…" at bounding box center [339, 143] width 375 height 98
click at [157, 112] on font "[PERSON_NAME] aktif / bahan apakah rasa yang Anda sesuai untuk ditambahkan pada…" at bounding box center [339, 143] width 375 height 98
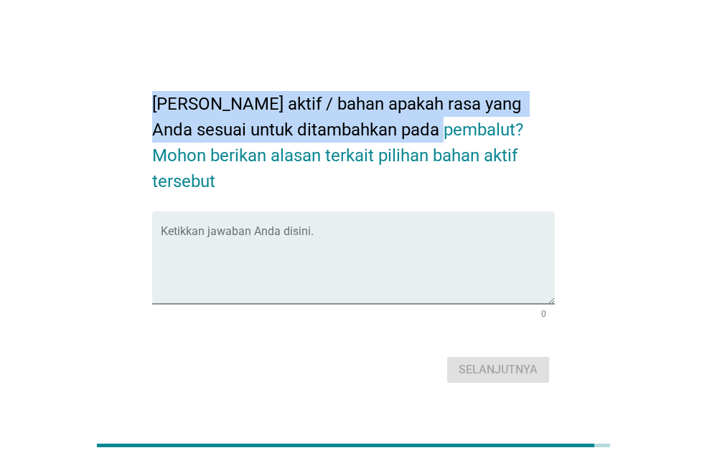
drag, startPoint x: 150, startPoint y: 112, endPoint x: 422, endPoint y: 146, distance: 274.0
click at [422, 146] on div "[PERSON_NAME] aktif / bahan apakah rasa yang Anda sesuai untuk ditambahkan pada…" at bounding box center [353, 232] width 425 height 334
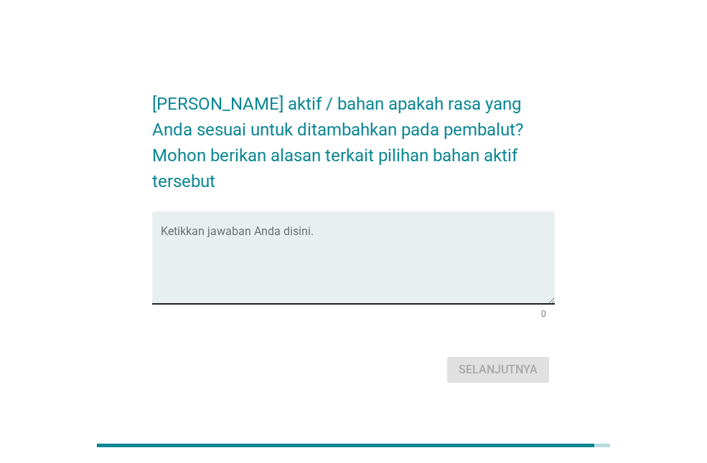
click at [214, 250] on textarea "Ketikkan jawaban Anda disini." at bounding box center [358, 266] width 394 height 75
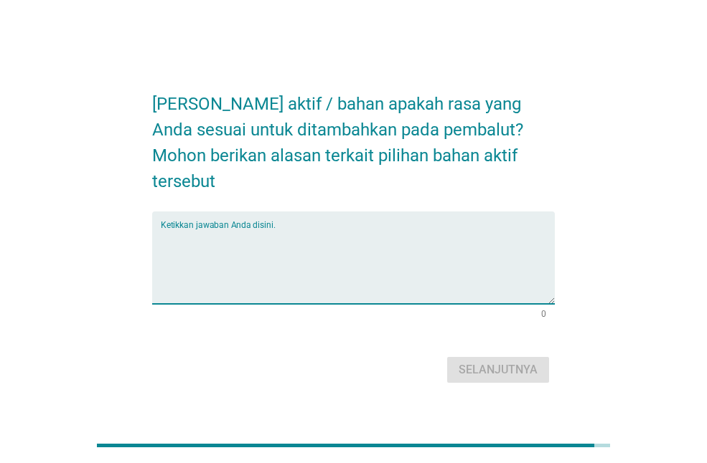
paste textarea "Bahan aktif yang memberikan rasa pada pembalut umumnya berupa ekstrak alami unt…"
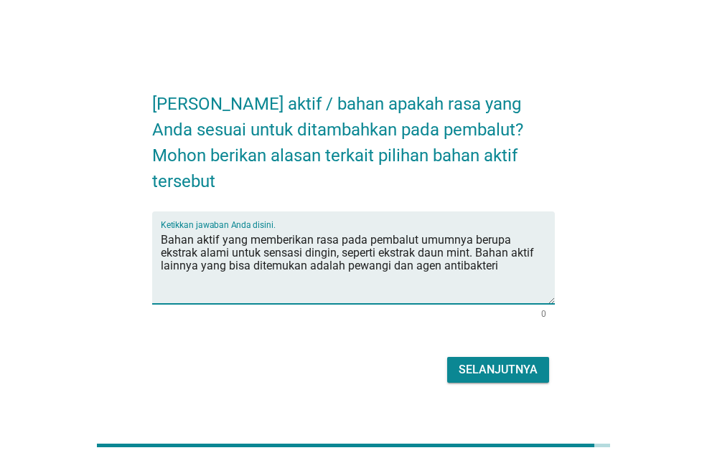
type textarea "Bahan aktif yang memberikan rasa pada pembalut umumnya berupa ekstrak alami unt…"
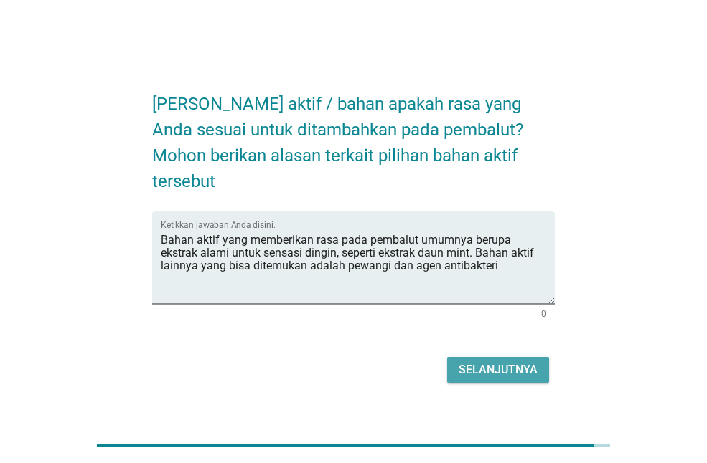
click at [501, 363] on font "Selanjutnya" at bounding box center [497, 370] width 79 height 14
